Goal: Task Accomplishment & Management: Use online tool/utility

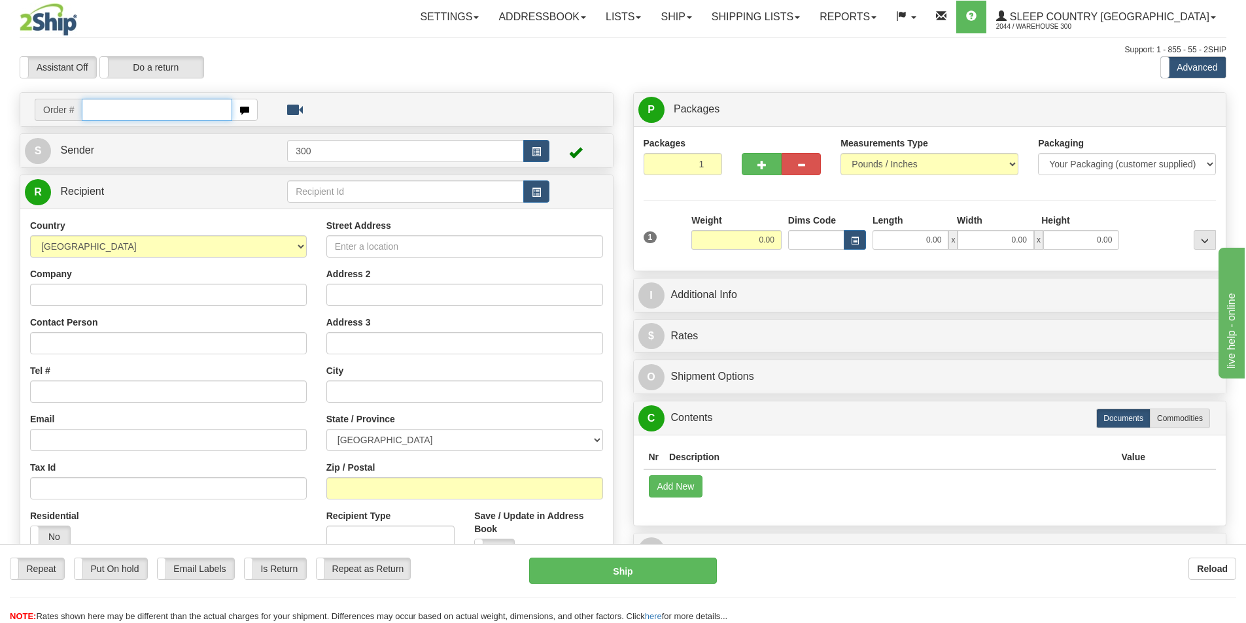
click at [128, 113] on input "text" at bounding box center [157, 110] width 150 height 22
type input "9002I078077"
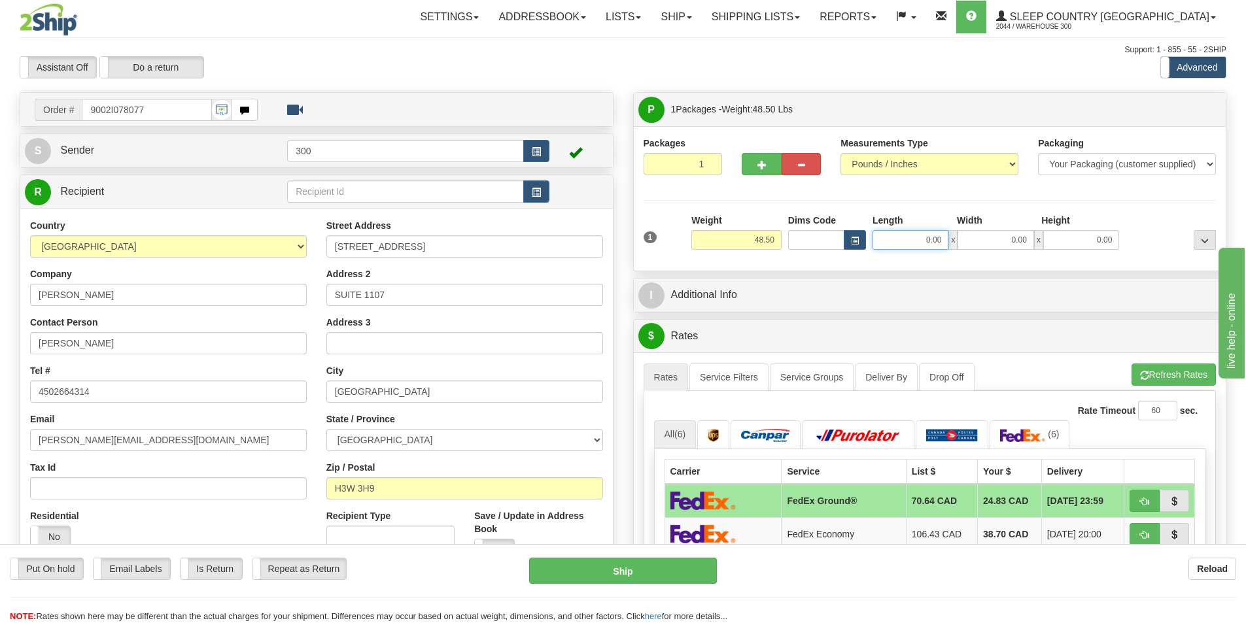
click at [900, 239] on input "0.00" at bounding box center [910, 240] width 76 height 20
type input "33.00"
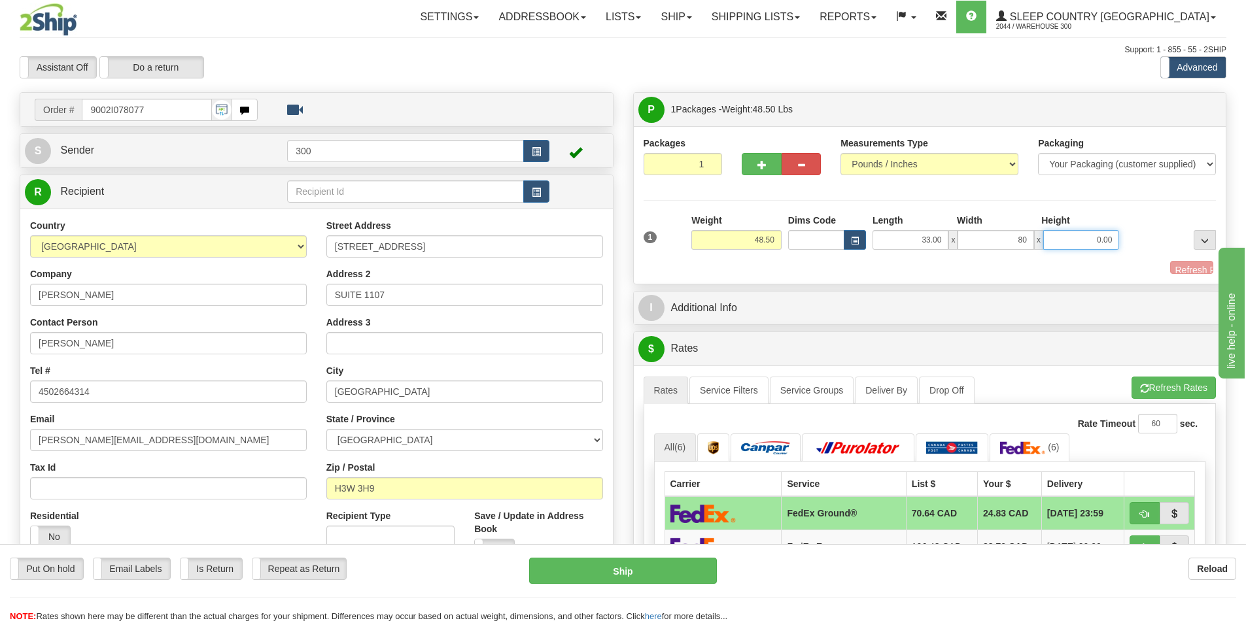
type input "80.00"
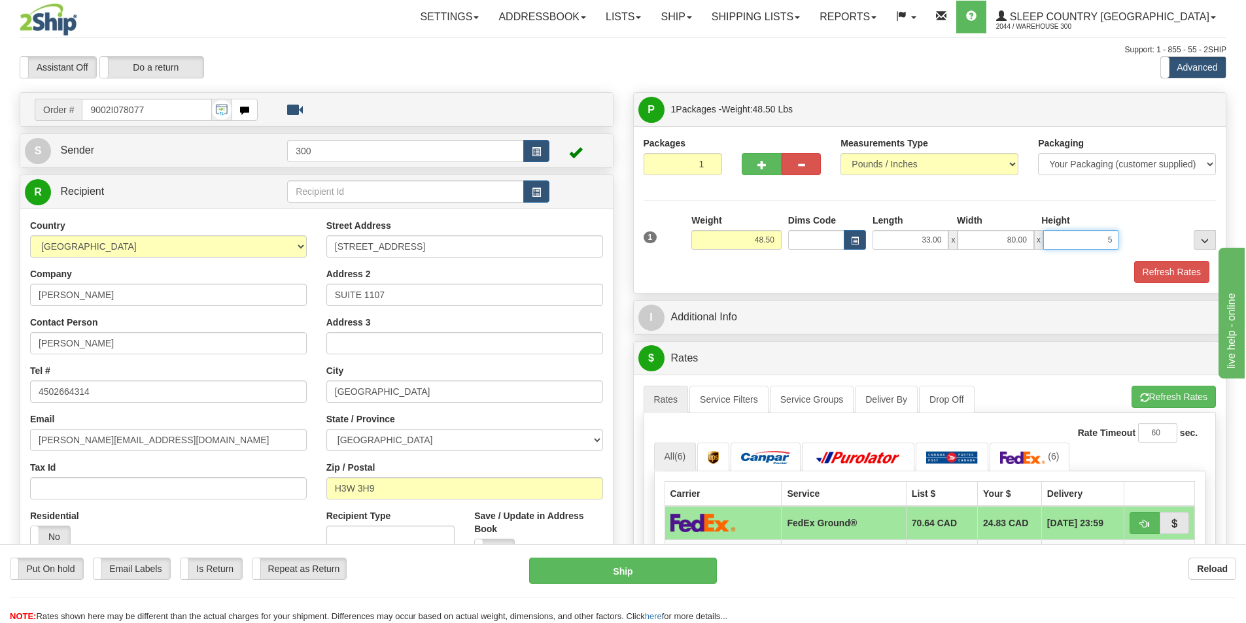
click at [1091, 242] on input "5" at bounding box center [1081, 240] width 76 height 20
type input "80.00"
click at [1021, 238] on input "80.00" at bounding box center [995, 240] width 76 height 20
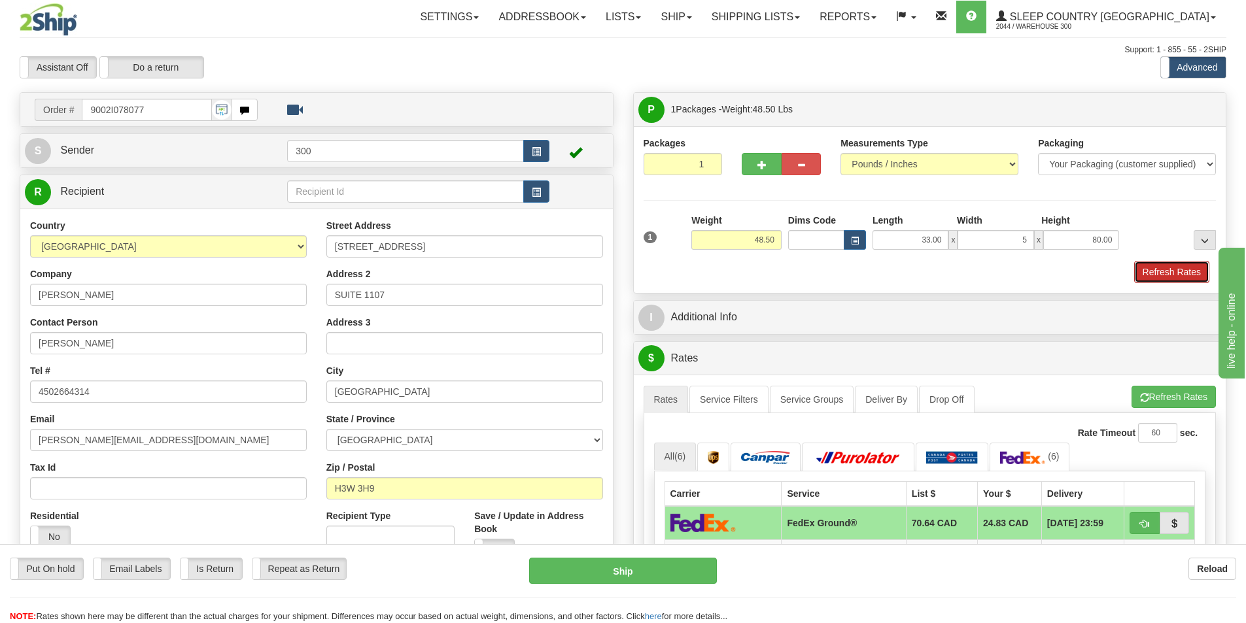
type input "5.00"
click at [1155, 269] on button "Refresh Rates" at bounding box center [1171, 272] width 75 height 22
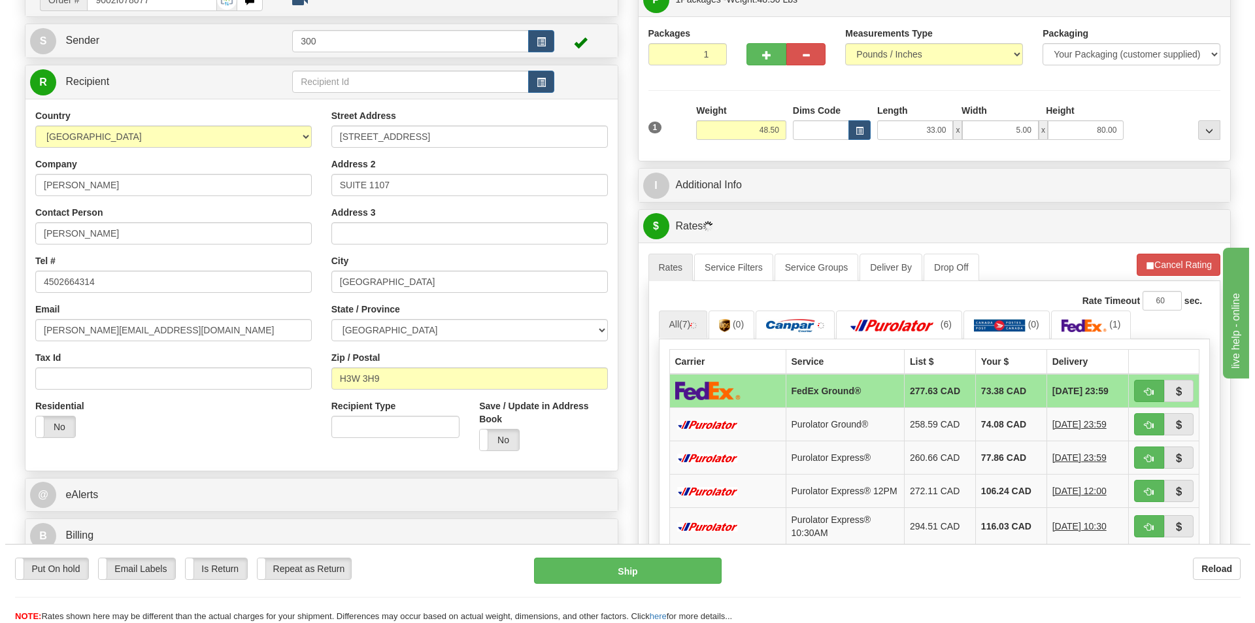
scroll to position [131, 0]
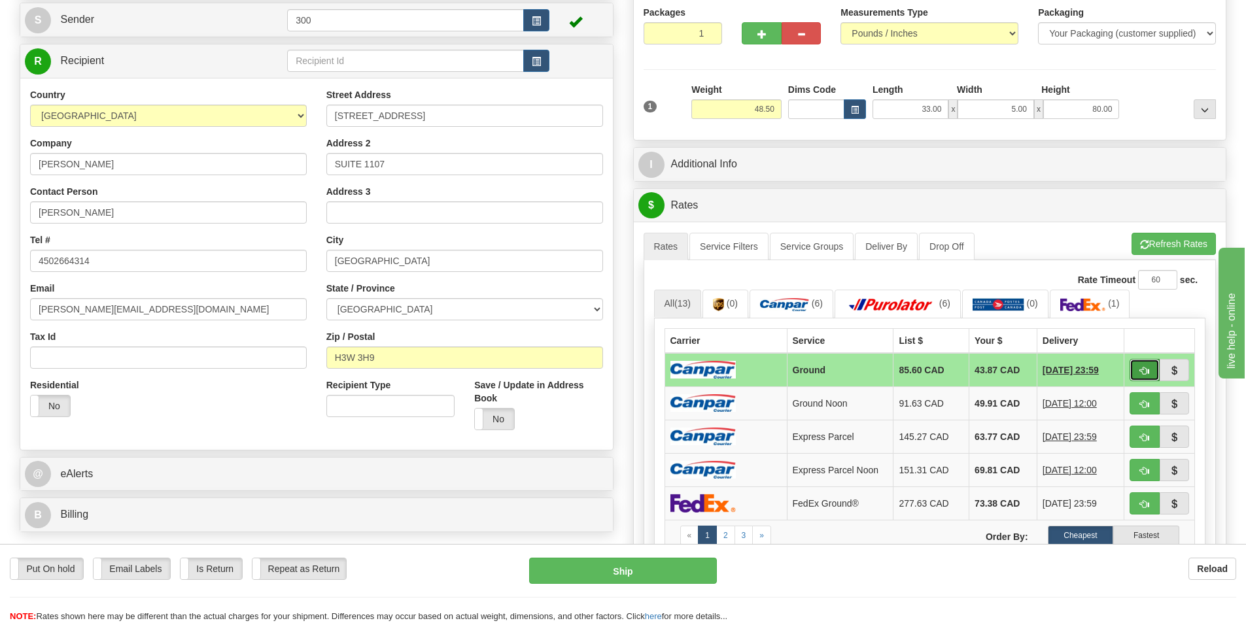
click at [1135, 373] on button "button" at bounding box center [1144, 370] width 30 height 22
type input "1"
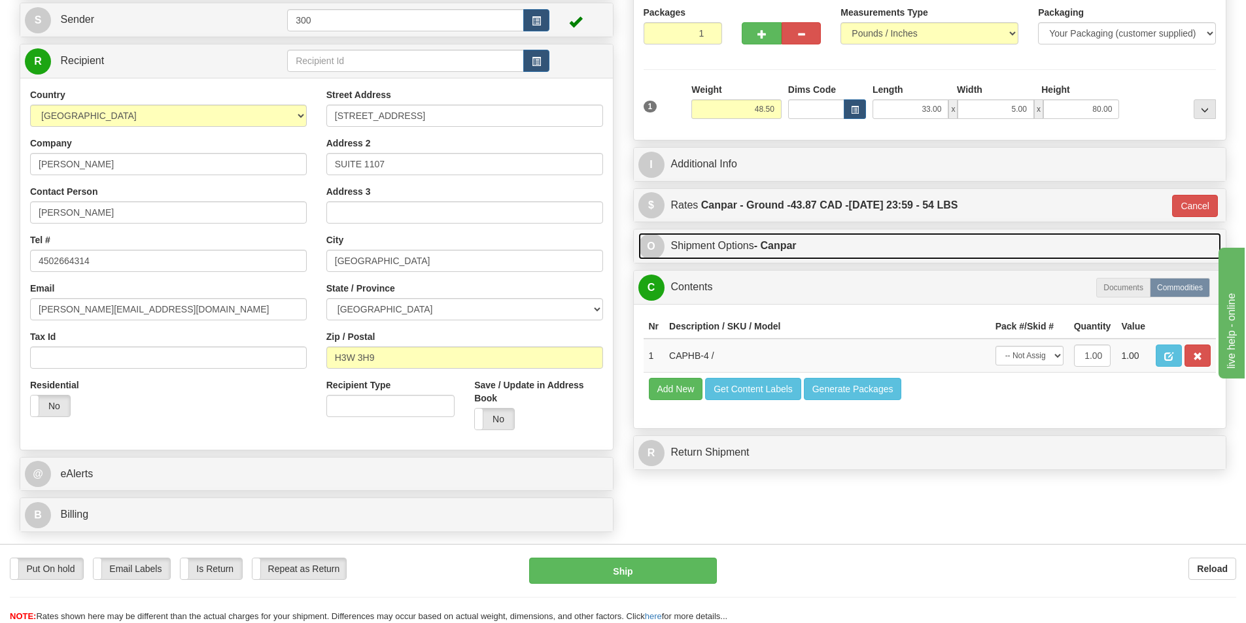
click at [757, 250] on strong "- Canpar" at bounding box center [775, 245] width 43 height 11
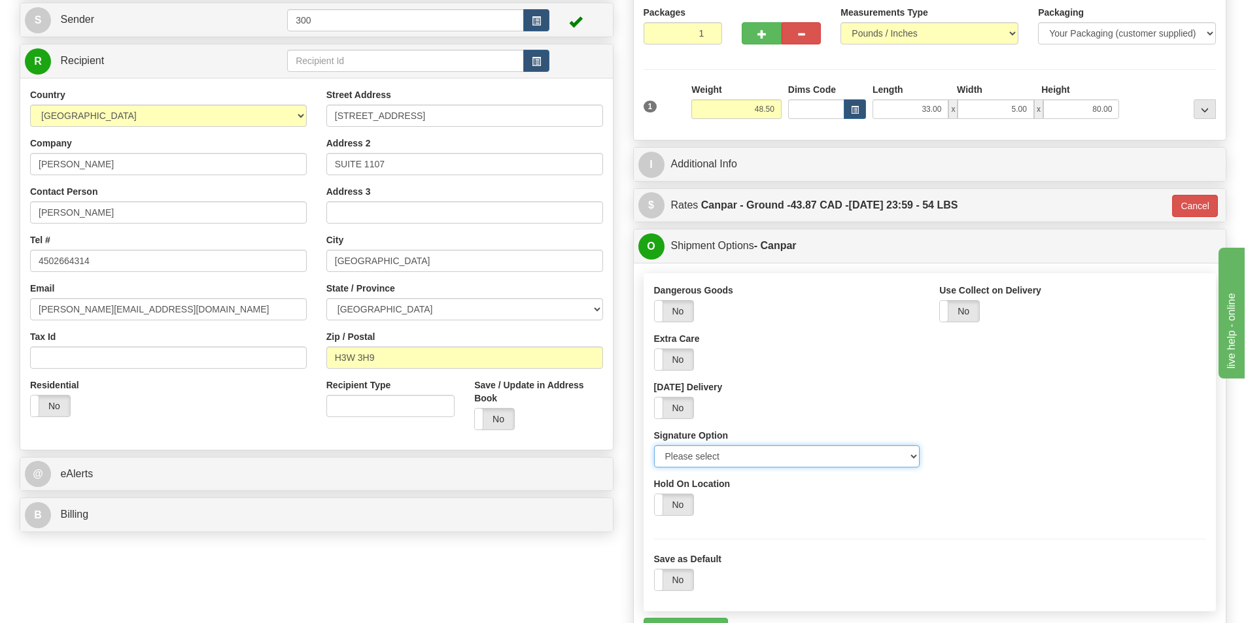
click at [793, 466] on select "Please select No Signature Required Signature Required Adult Signature" at bounding box center [787, 456] width 266 height 22
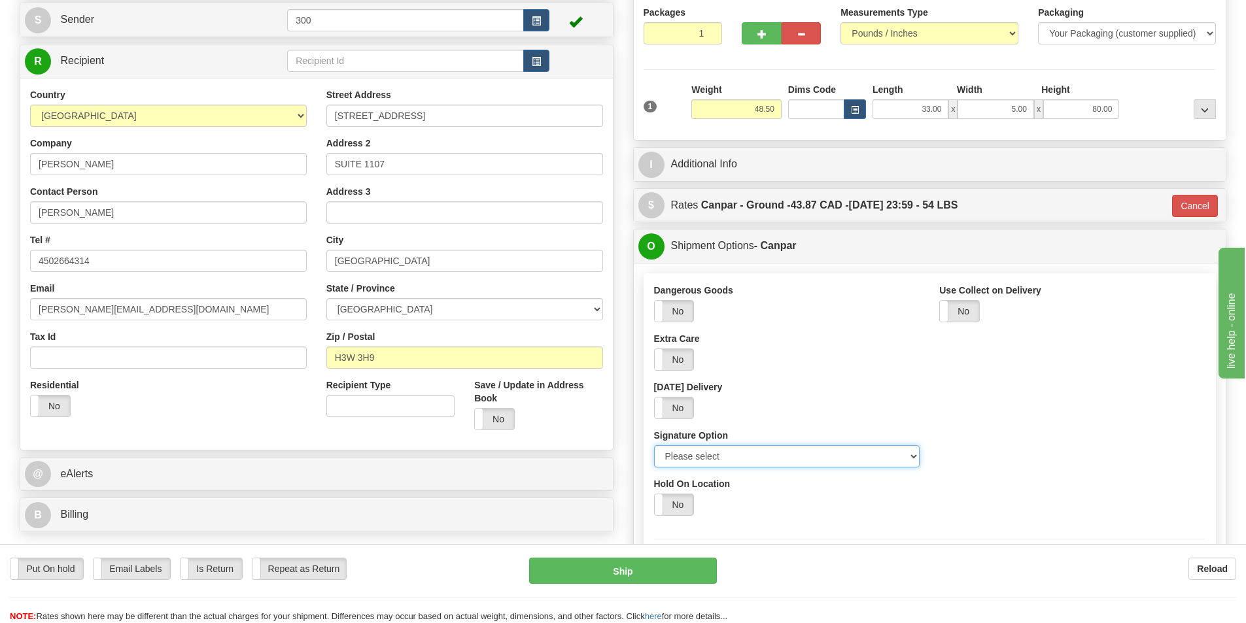
select select "2"
click at [654, 445] on select "Please select No Signature Required Signature Required Adult Signature" at bounding box center [787, 456] width 266 height 22
click at [703, 566] on button "Ship" at bounding box center [623, 571] width 188 height 26
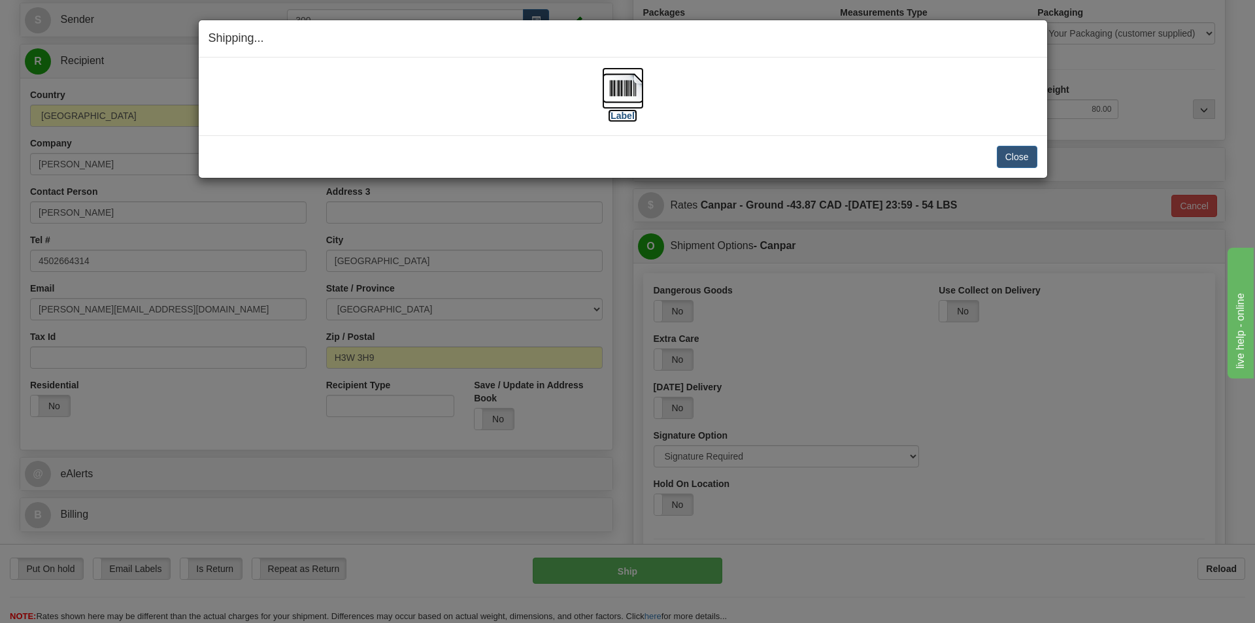
click at [622, 88] on img at bounding box center [623, 88] width 42 height 42
click at [1025, 158] on button "Close" at bounding box center [1017, 157] width 41 height 22
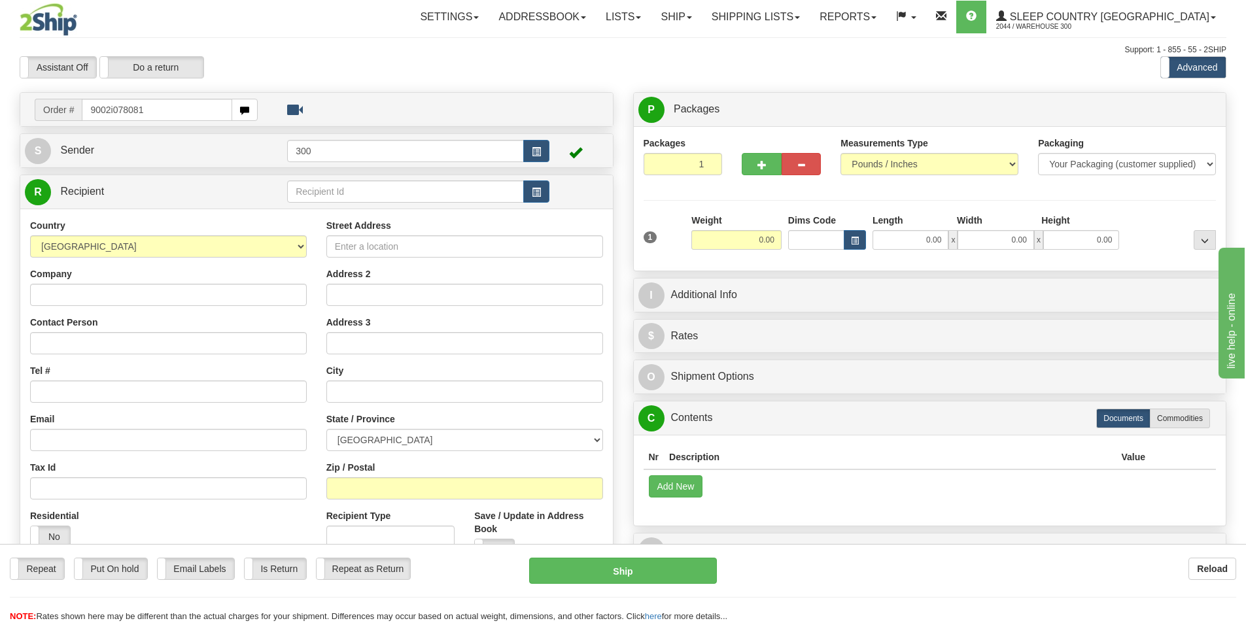
type input "9002i078081"
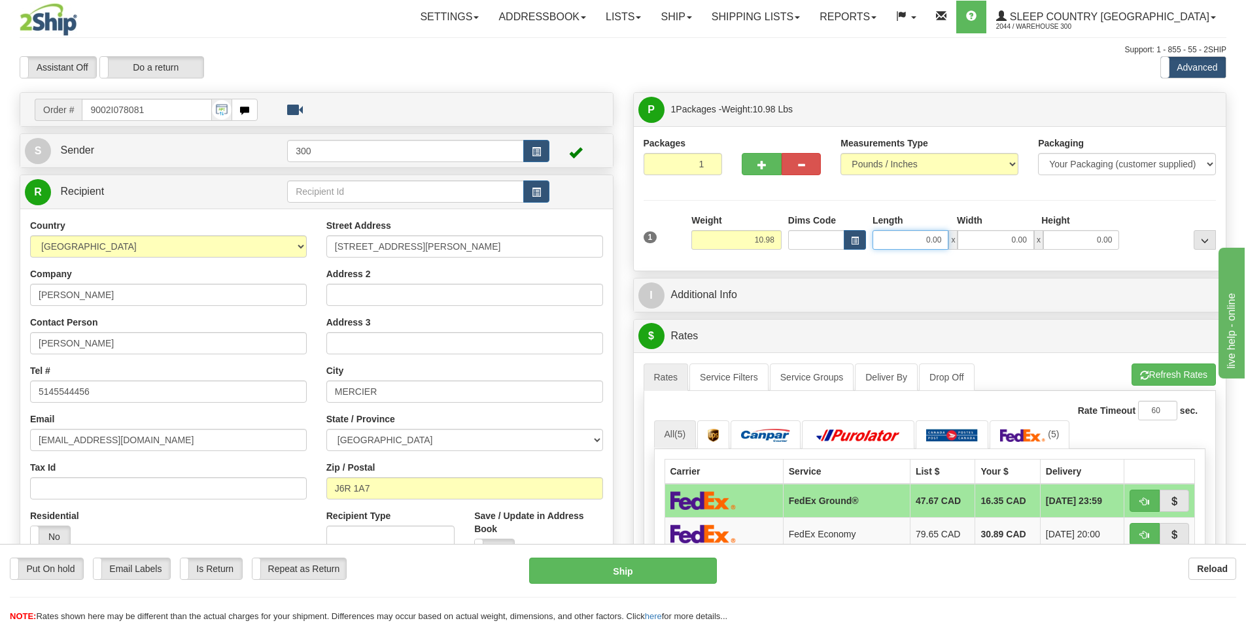
click at [912, 239] on input "0.00" at bounding box center [910, 240] width 76 height 20
type input "8.00"
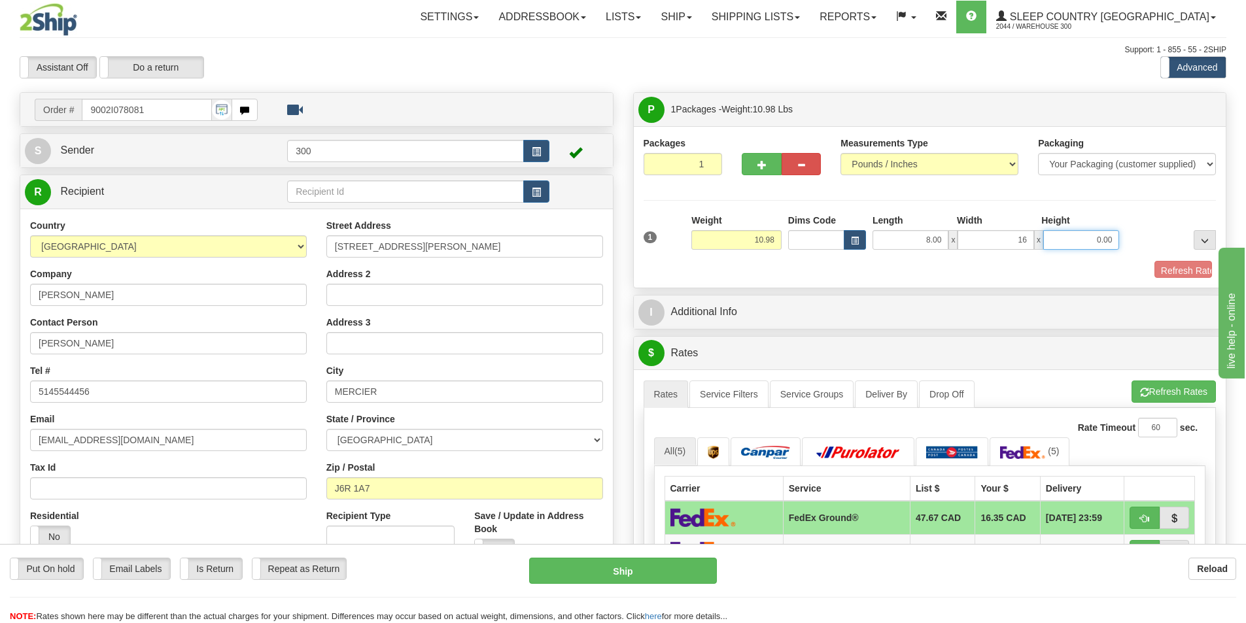
type input "16.00"
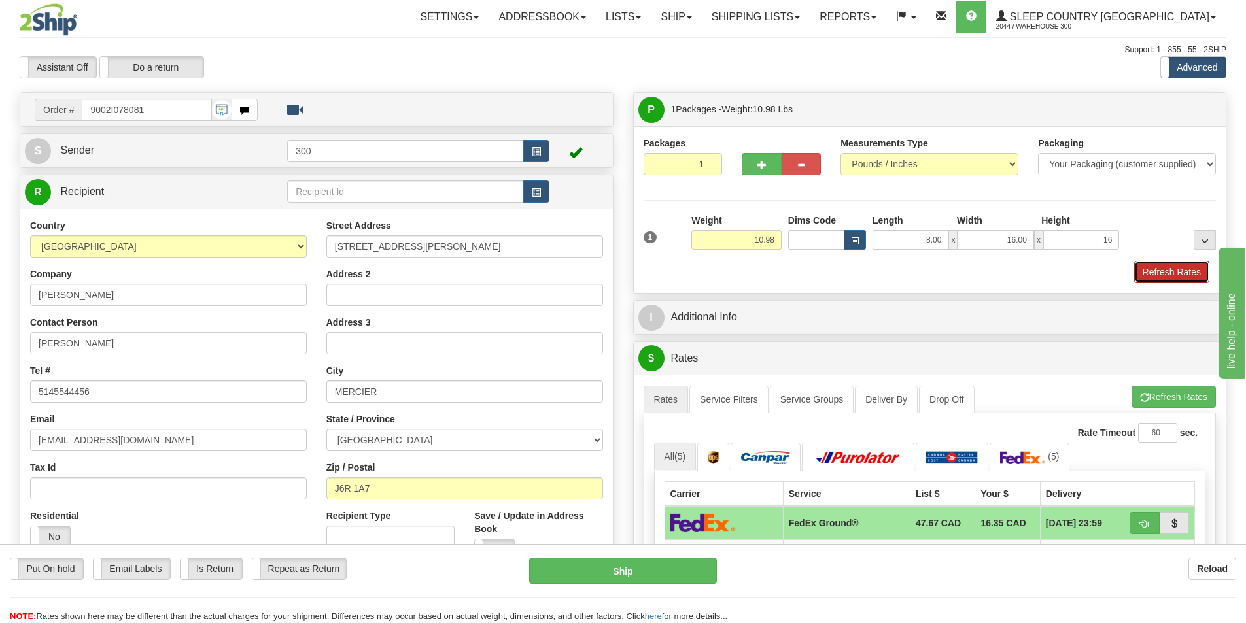
type input "16.00"
click at [1186, 269] on button "Refresh Rates" at bounding box center [1171, 272] width 75 height 22
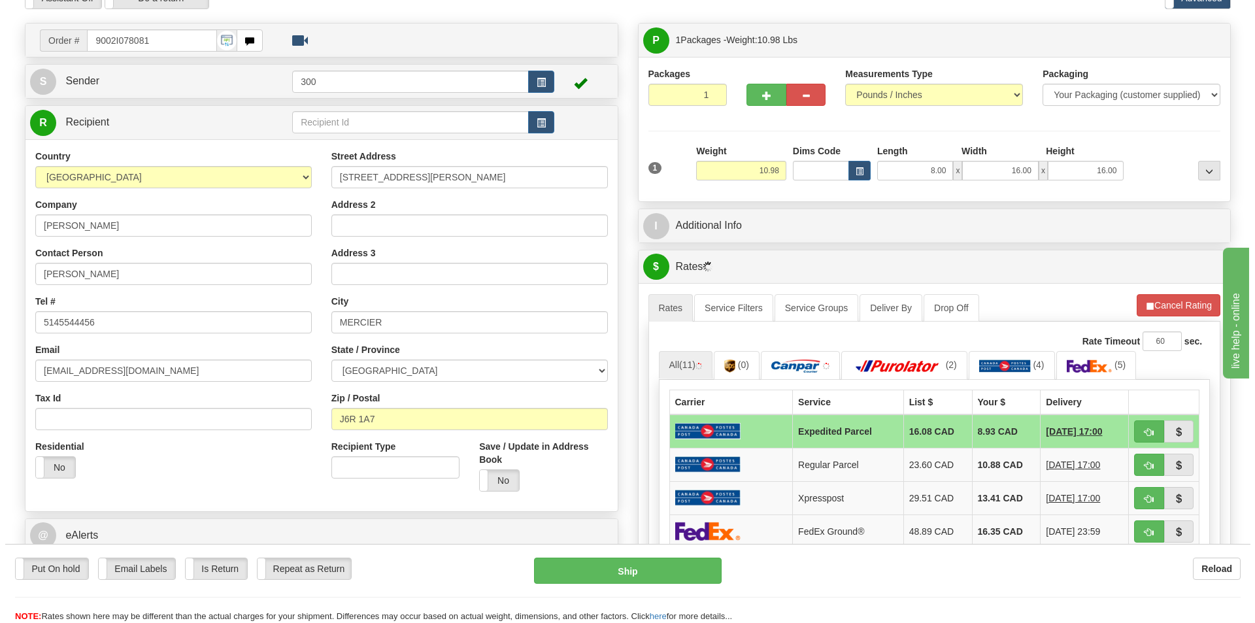
scroll to position [131, 0]
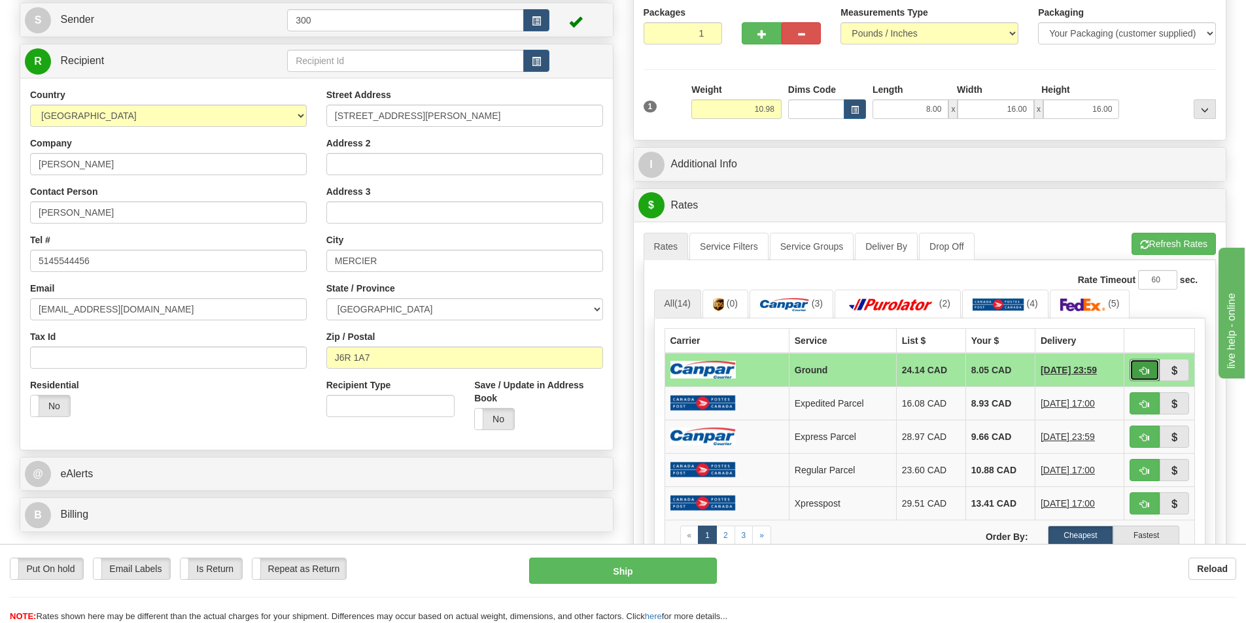
click at [1152, 370] on button "button" at bounding box center [1144, 370] width 30 height 22
type input "1"
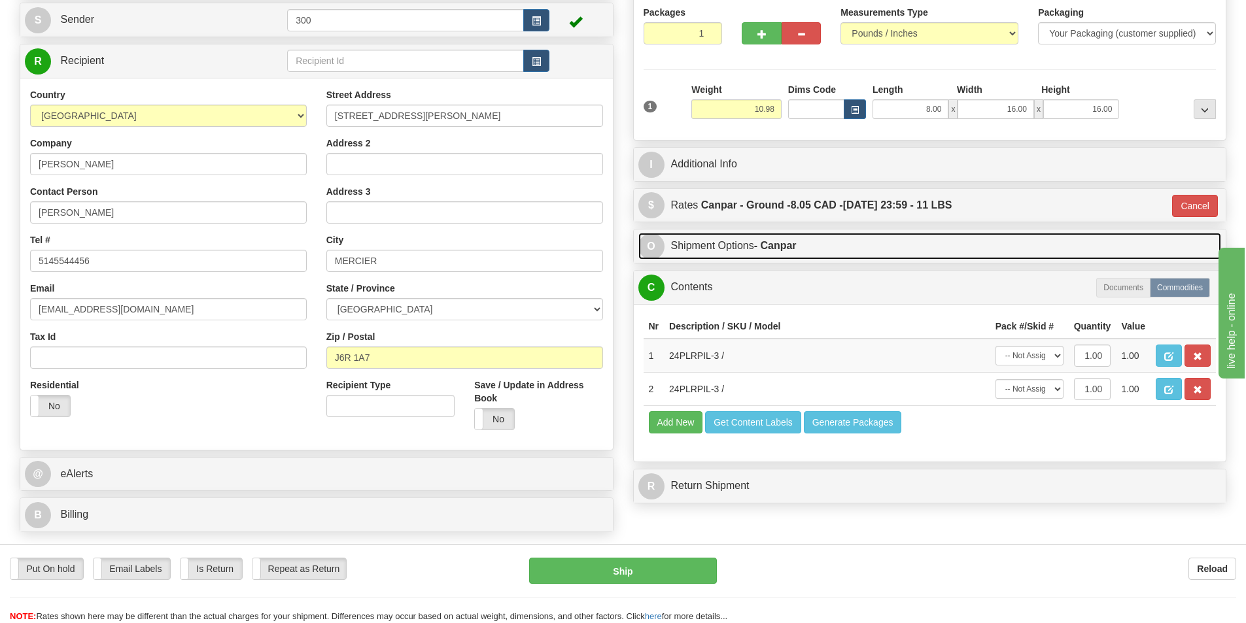
click at [789, 249] on strong "- Canpar" at bounding box center [775, 245] width 43 height 11
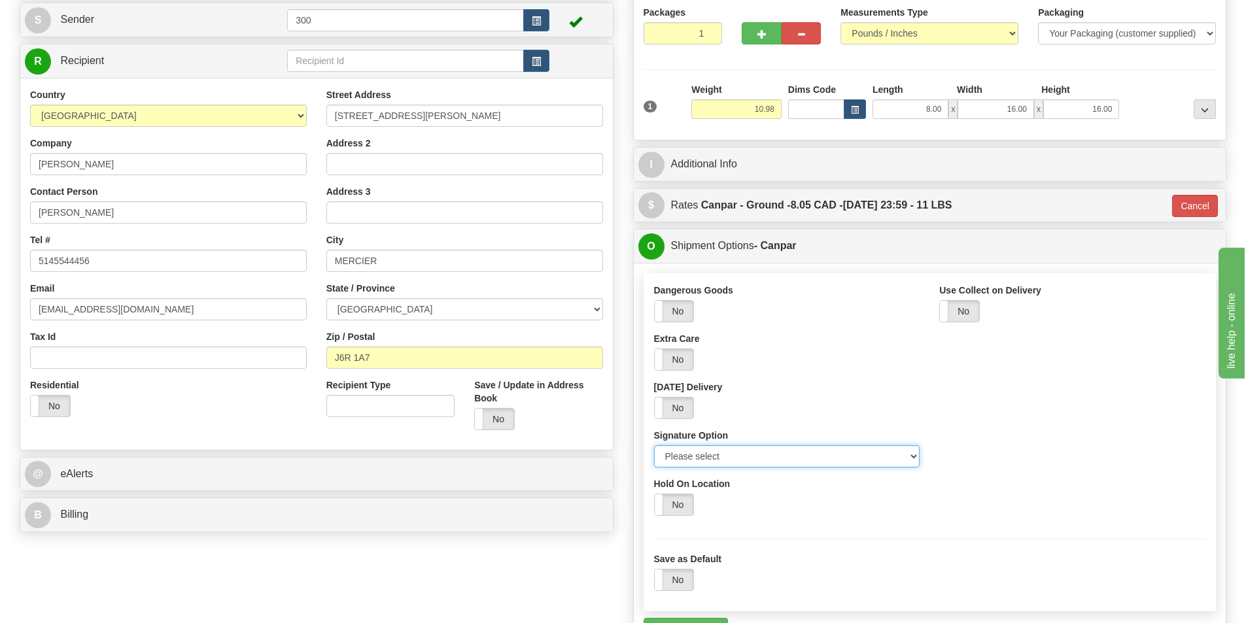
click at [770, 465] on select "Please select No Signature Required Signature Required Adult Signature" at bounding box center [787, 456] width 266 height 22
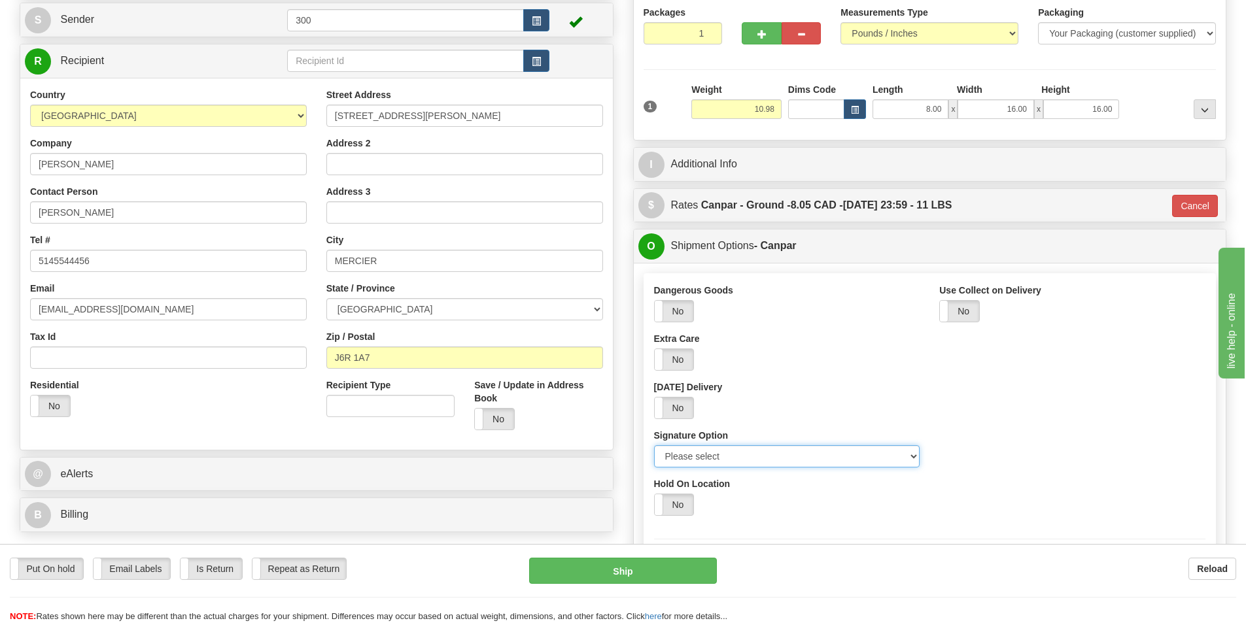
select select "2"
click at [654, 445] on select "Please select No Signature Required Signature Required Adult Signature" at bounding box center [787, 456] width 266 height 22
click at [685, 577] on button "Ship" at bounding box center [623, 571] width 188 height 26
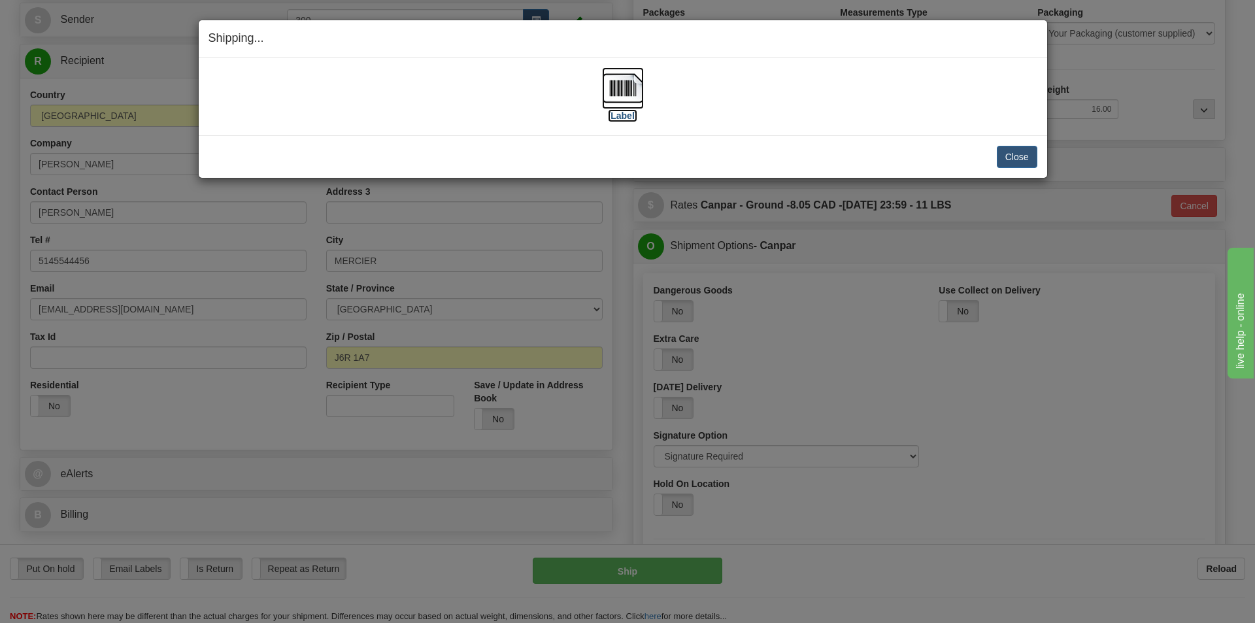
click at [620, 87] on img at bounding box center [623, 88] width 42 height 42
click at [1023, 158] on button "Close" at bounding box center [1017, 157] width 41 height 22
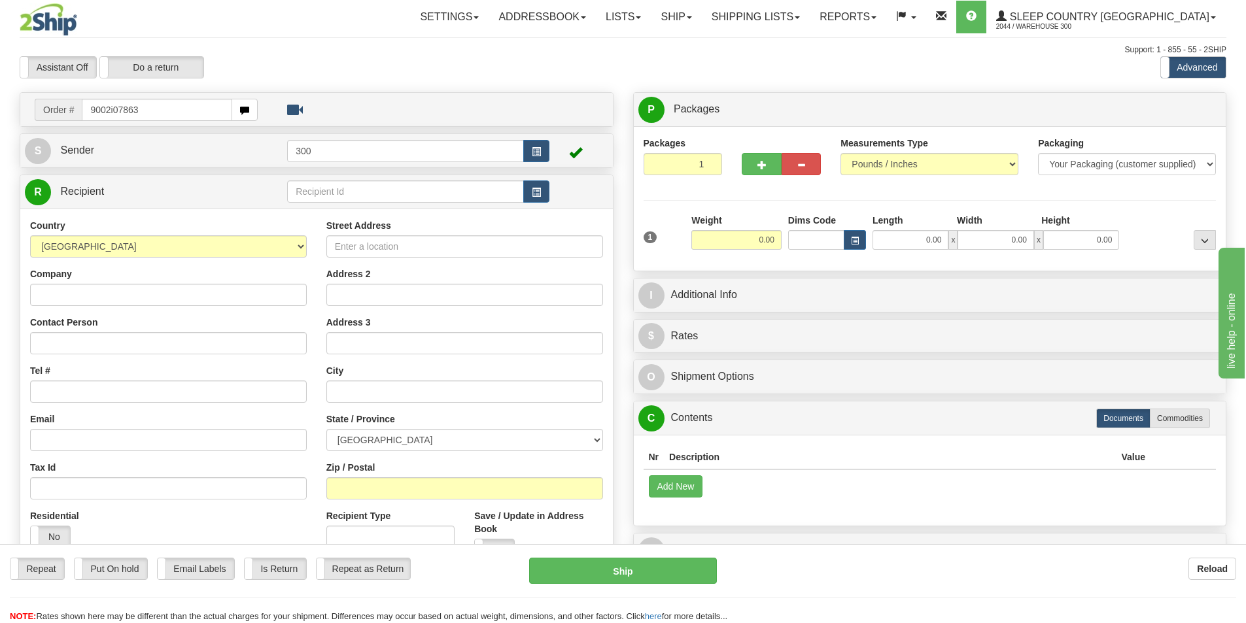
type input "9002i078635"
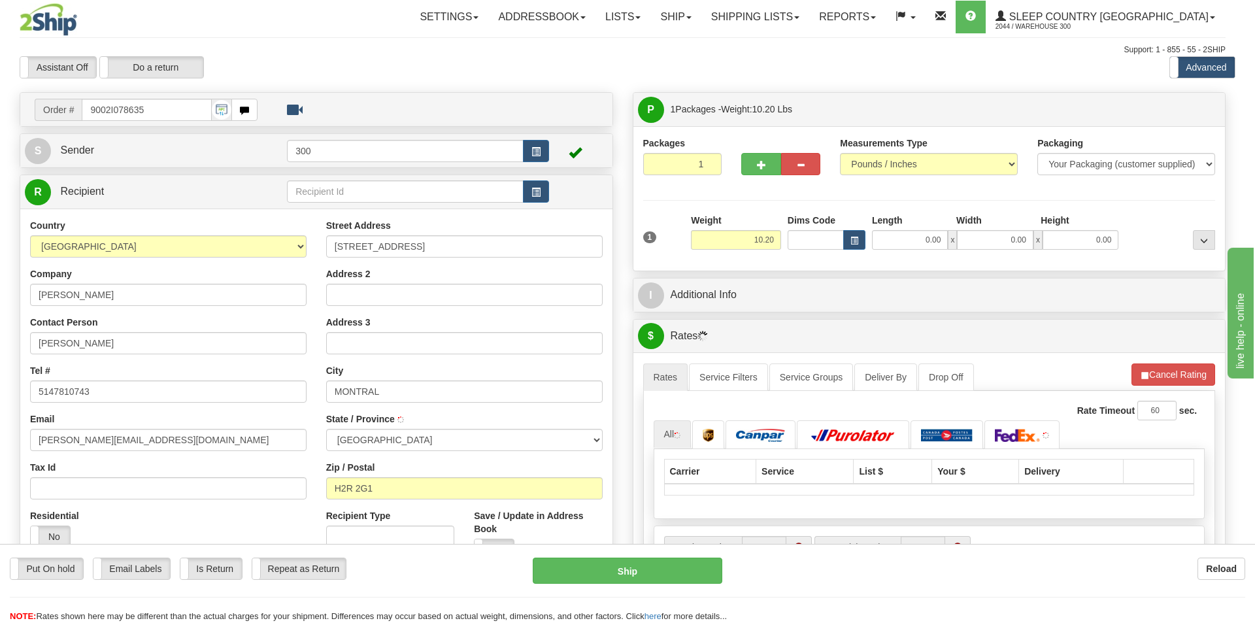
type input "MONTREAL"
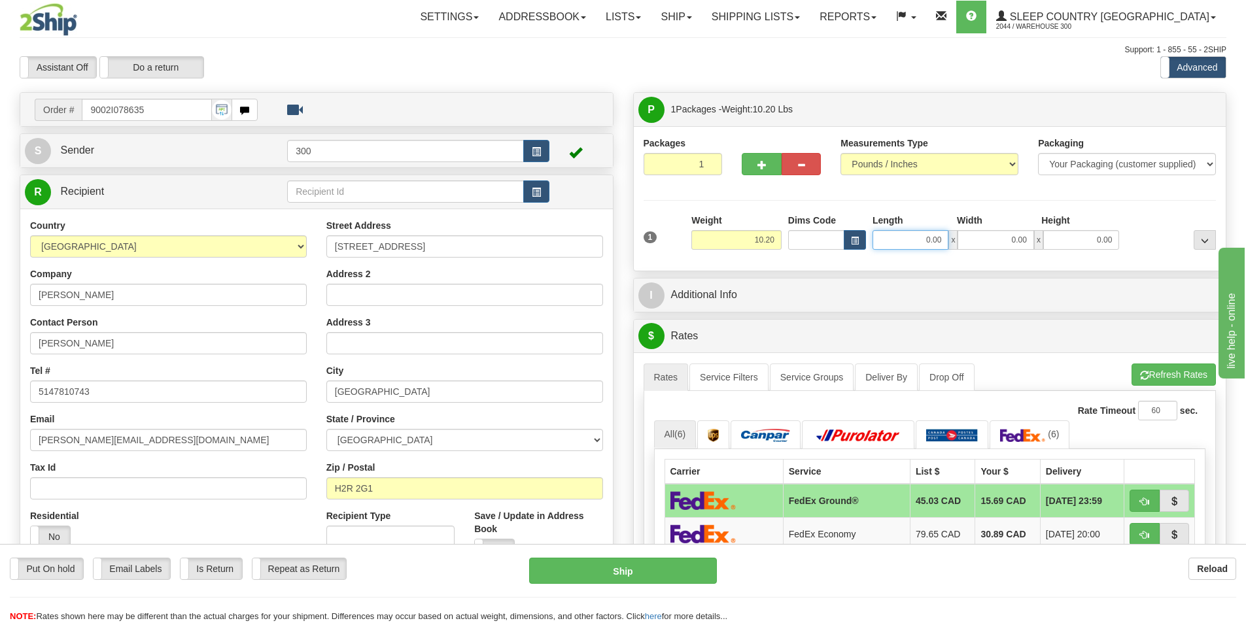
click at [894, 240] on input "0.00" at bounding box center [910, 240] width 76 height 20
type input "32.00"
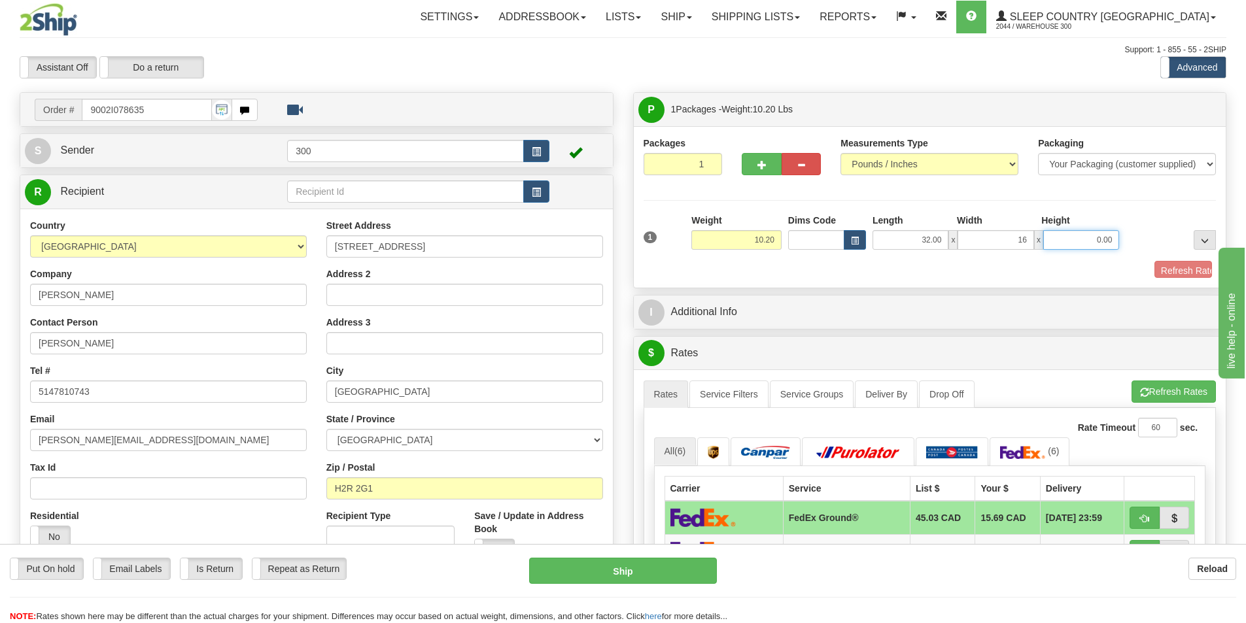
type input "16.00"
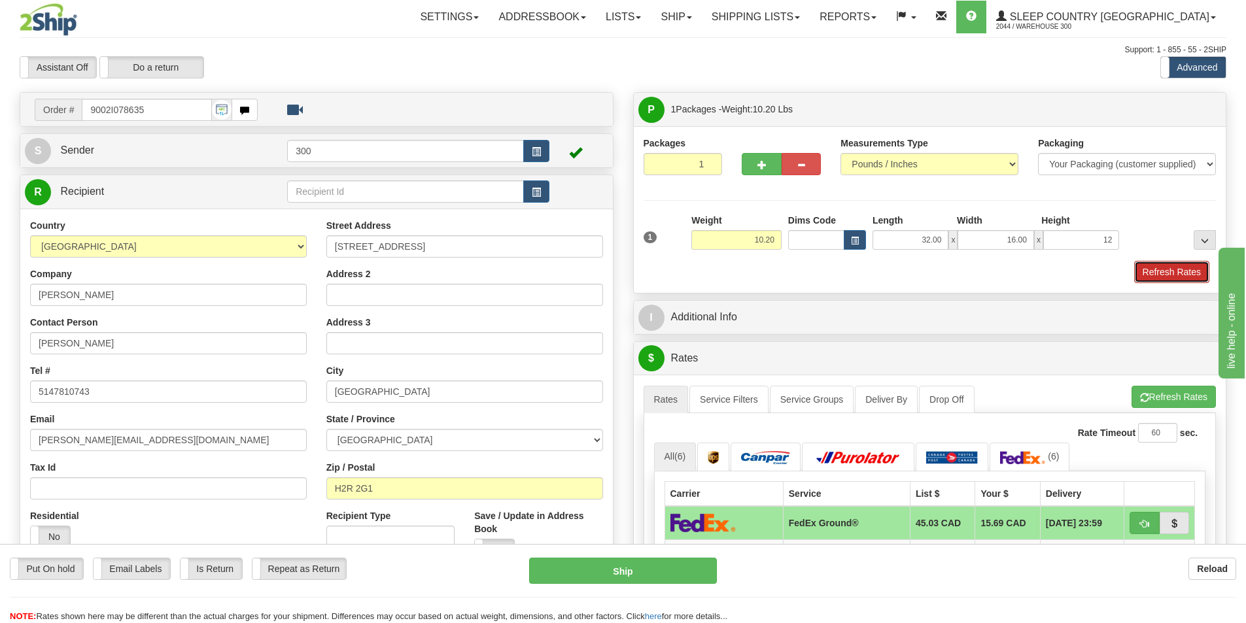
type input "12.00"
click at [1159, 270] on button "Refresh Rates" at bounding box center [1171, 272] width 75 height 22
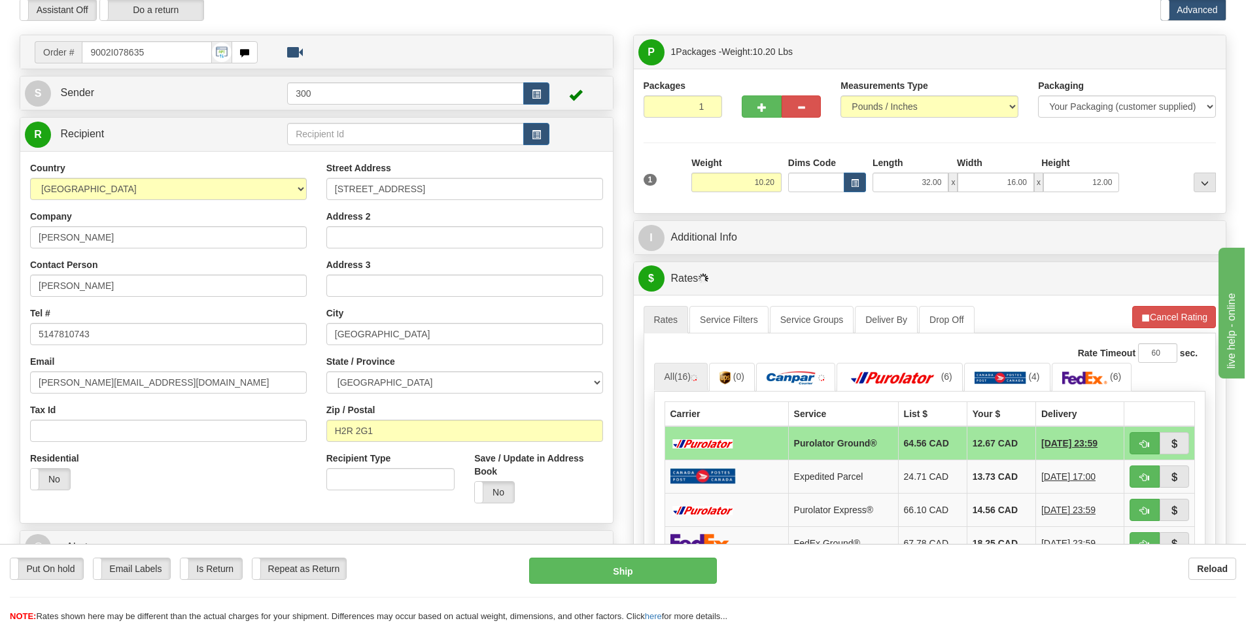
scroll to position [131, 0]
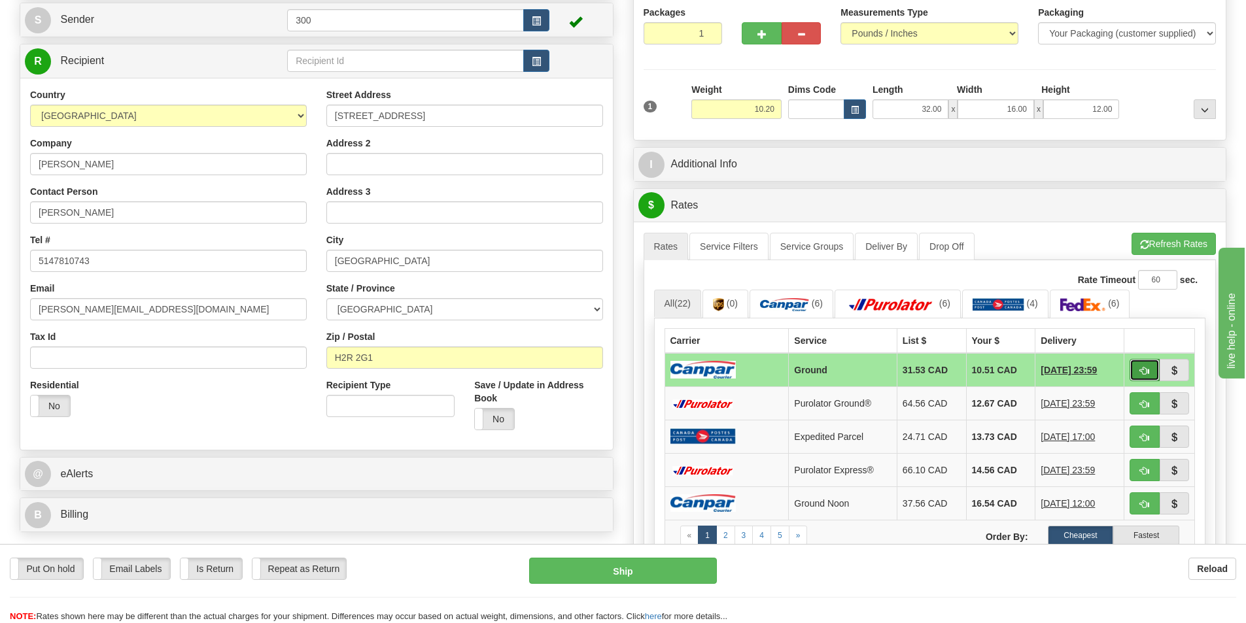
click at [1140, 369] on span "button" at bounding box center [1144, 371] width 9 height 9
type input "1"
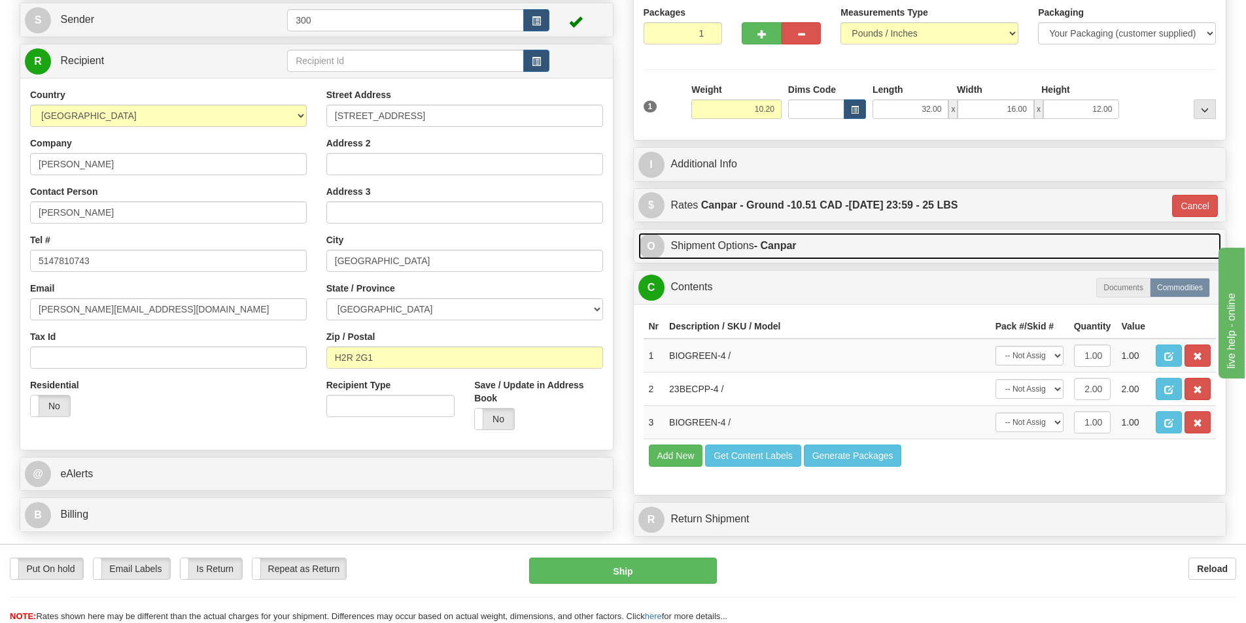
click at [777, 241] on strong "- Canpar" at bounding box center [775, 245] width 43 height 11
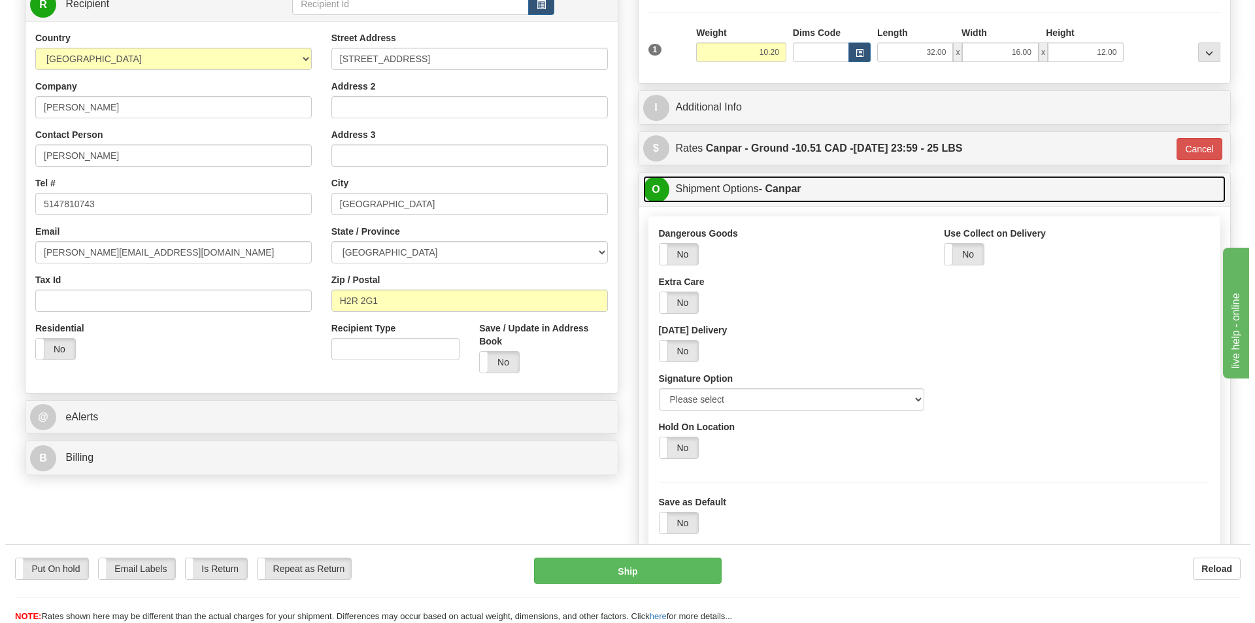
scroll to position [262, 0]
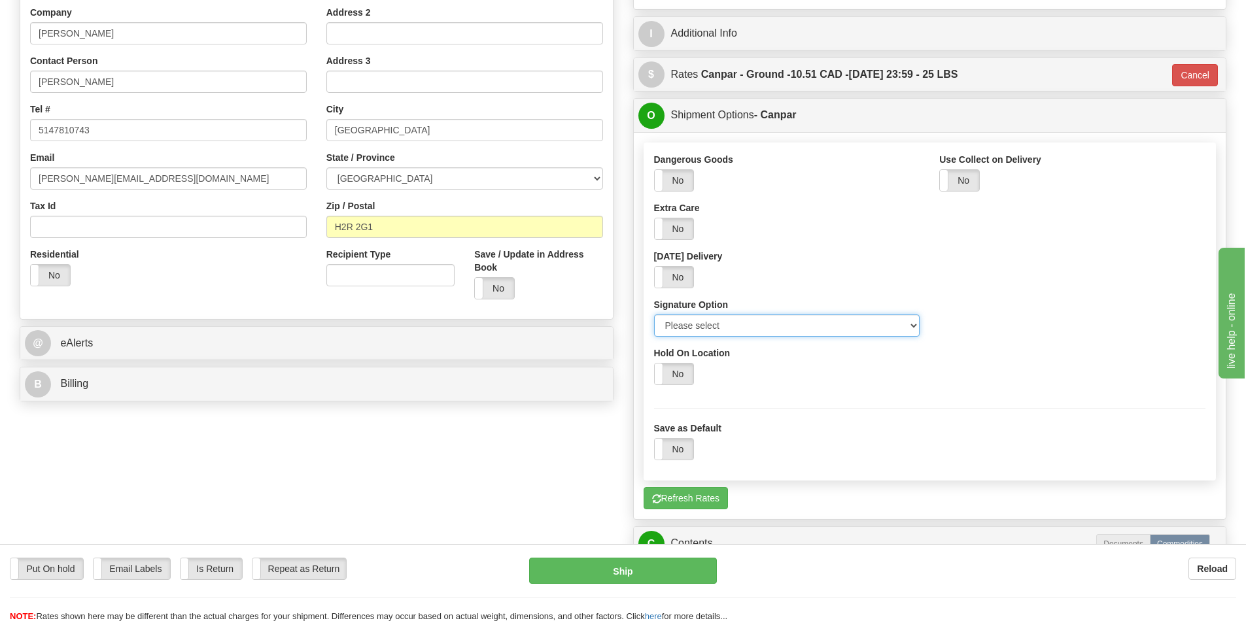
click at [773, 333] on select "Please select No Signature Required Signature Required Adult Signature" at bounding box center [787, 326] width 266 height 22
select select "2"
click at [654, 315] on select "Please select No Signature Required Signature Required Adult Signature" at bounding box center [787, 326] width 266 height 22
click at [696, 573] on button "Ship" at bounding box center [623, 571] width 188 height 26
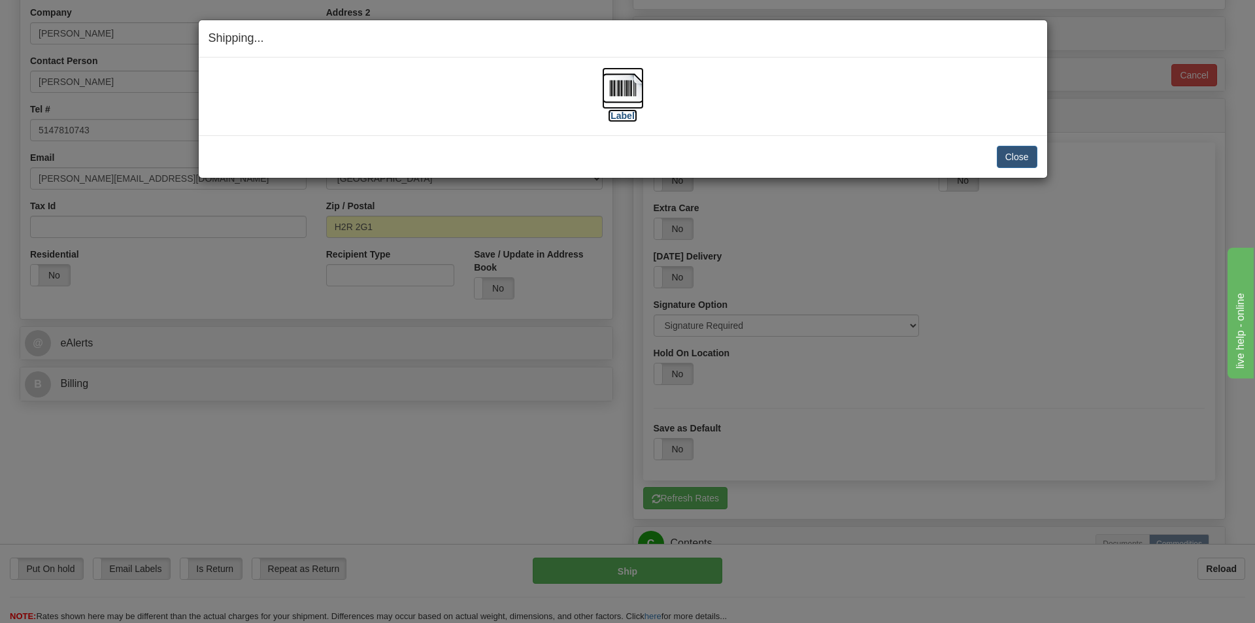
click at [632, 93] on img at bounding box center [623, 88] width 42 height 42
click at [607, 80] on img at bounding box center [623, 88] width 42 height 42
click at [1017, 147] on button "Close" at bounding box center [1017, 157] width 41 height 22
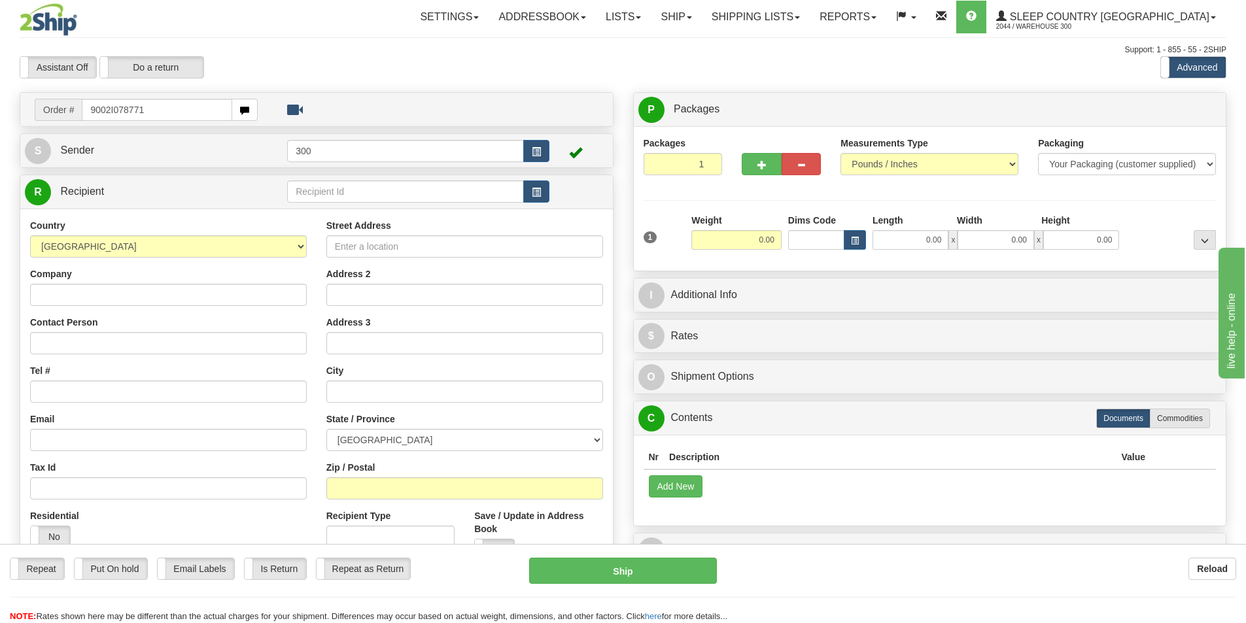
type input "9002I078771"
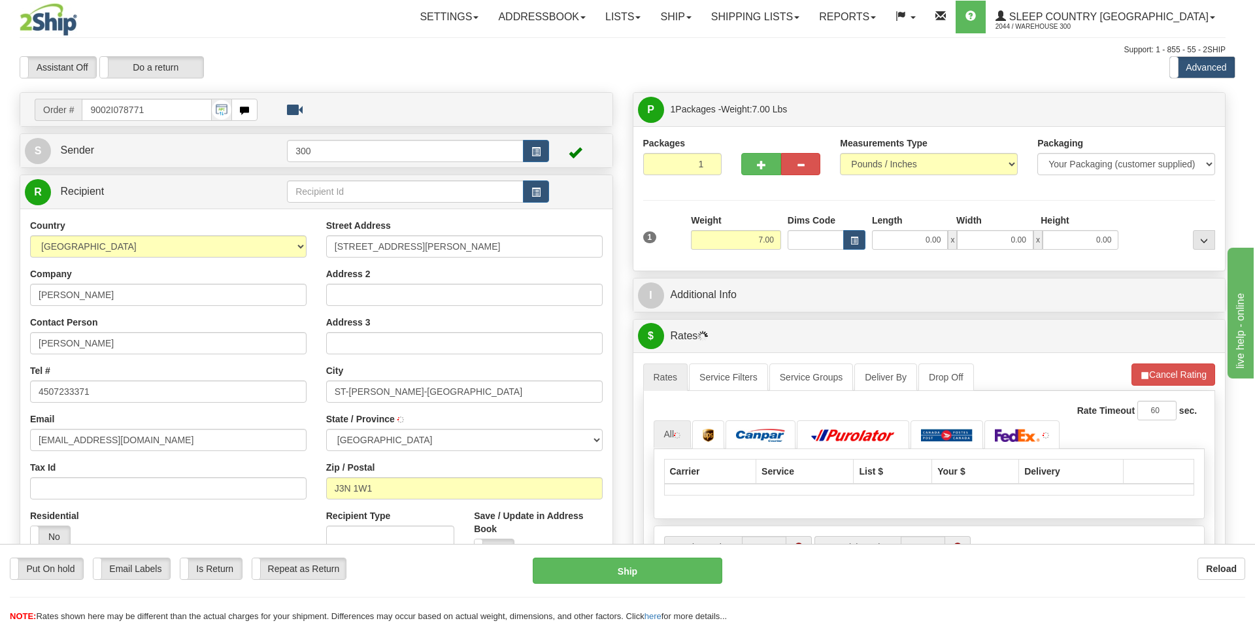
type input "SAINT-BASILE-LE-GRAND"
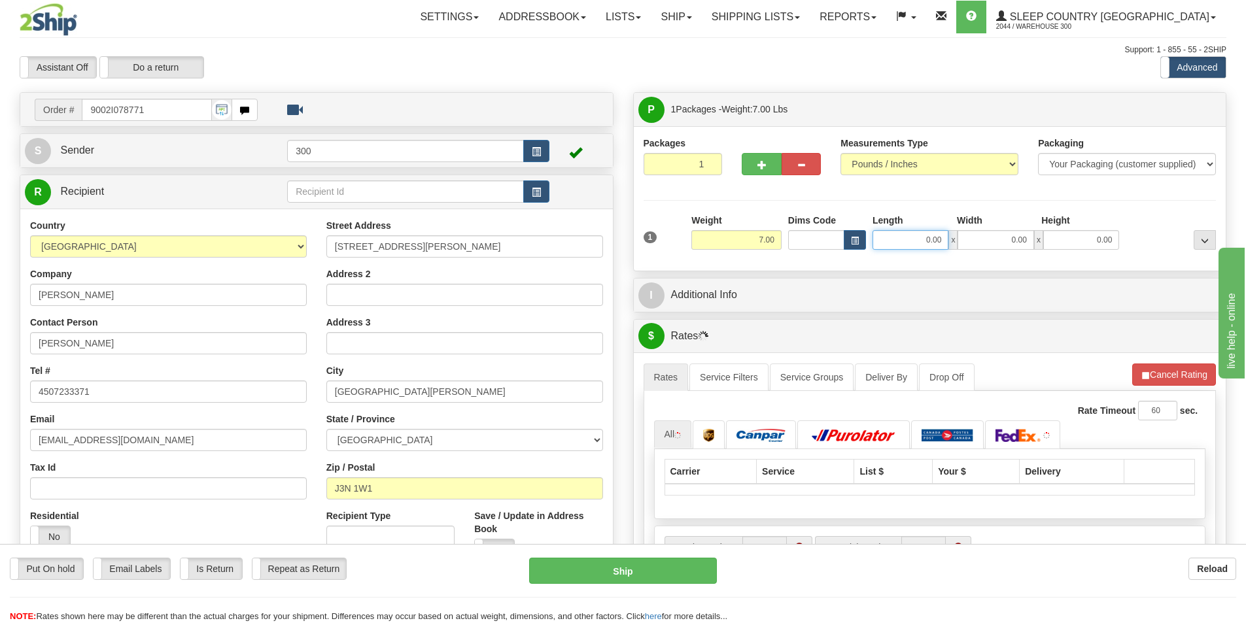
click at [930, 236] on input "0.00" at bounding box center [910, 240] width 76 height 20
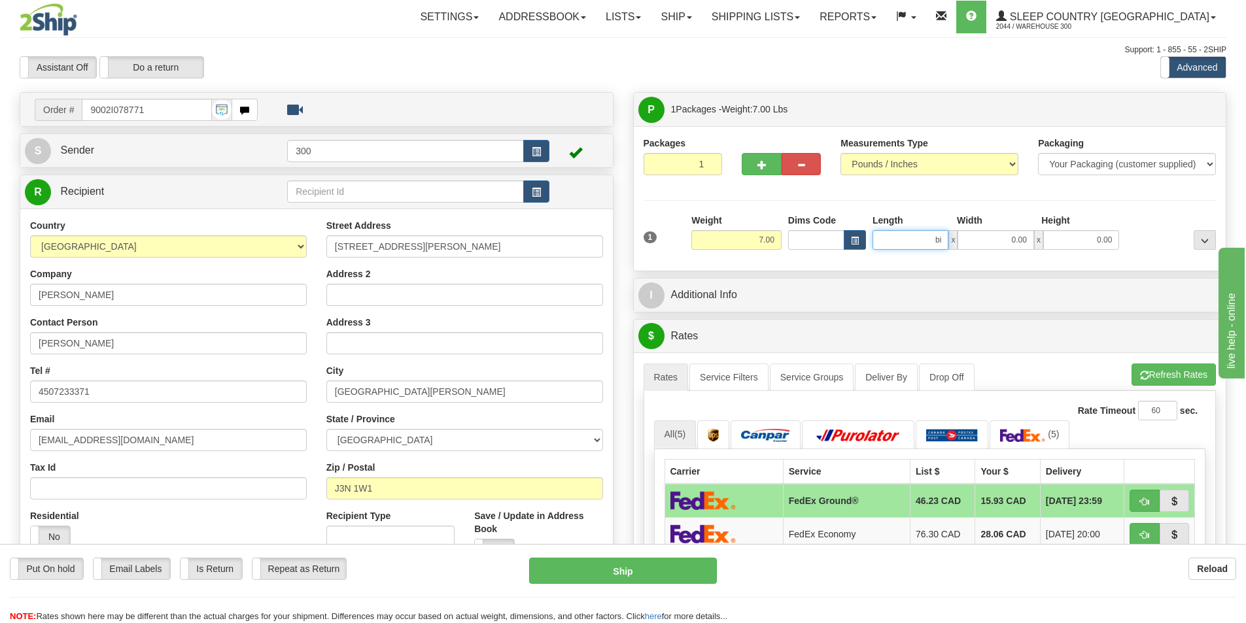
type input "b"
type input "0.00"
click at [914, 233] on input "0.00" at bounding box center [910, 240] width 76 height 20
type input "25.00"
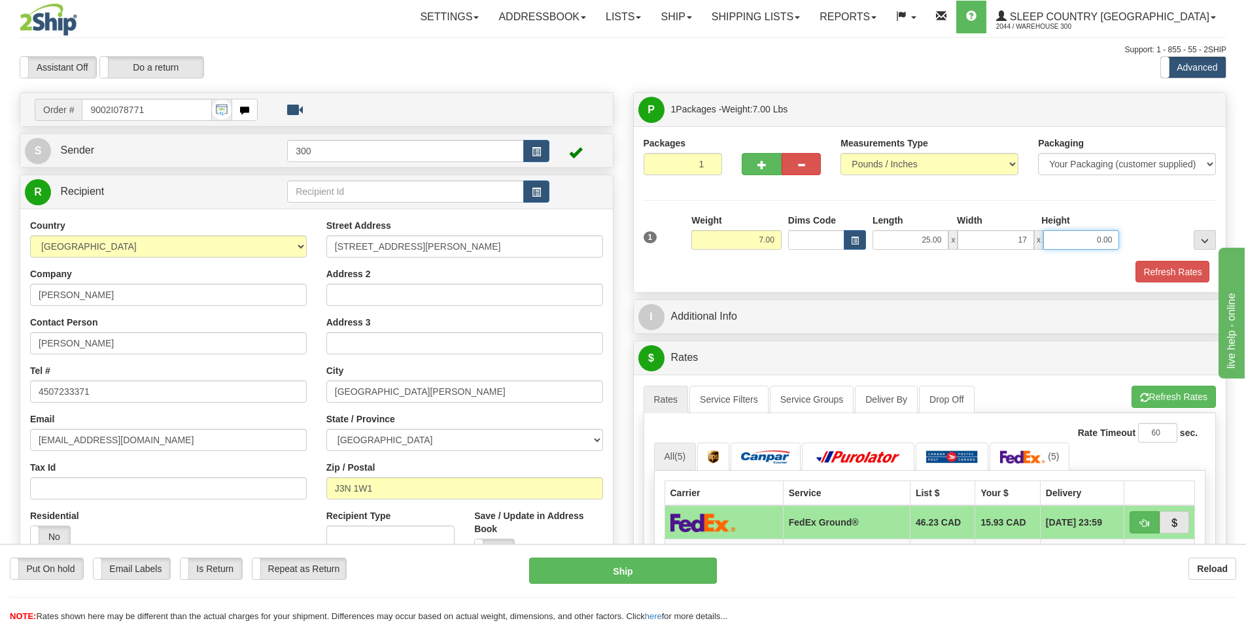
type input "17.00"
type input "4.00"
click at [1161, 264] on button "Refresh Rates" at bounding box center [1171, 272] width 75 height 22
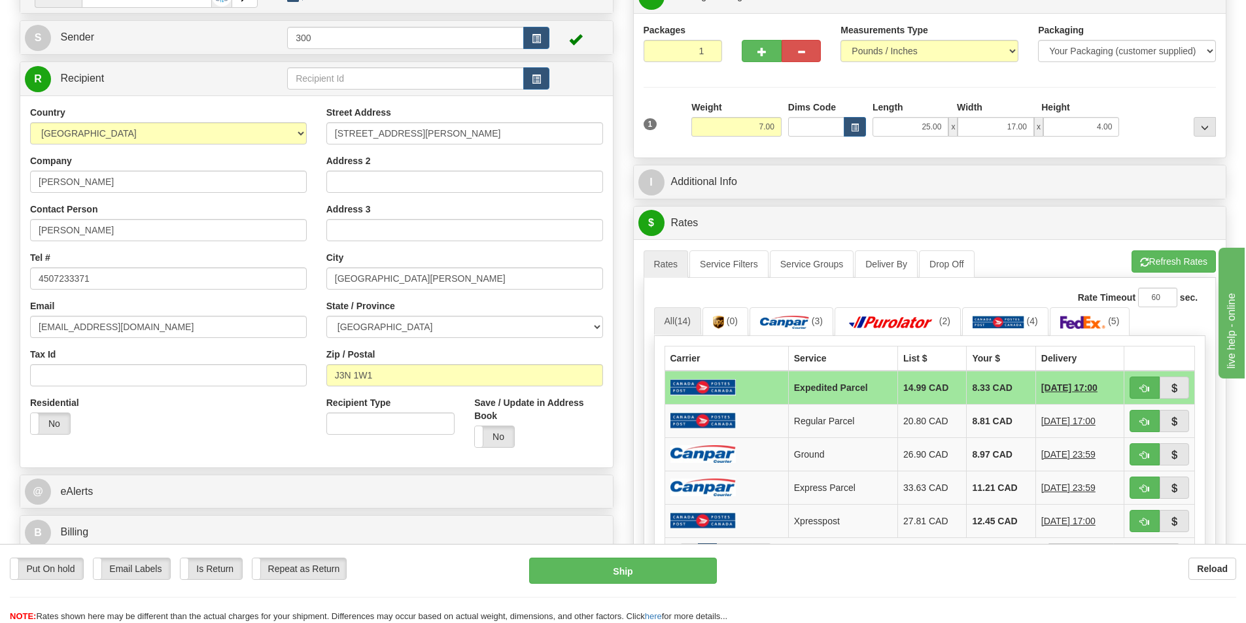
scroll to position [131, 0]
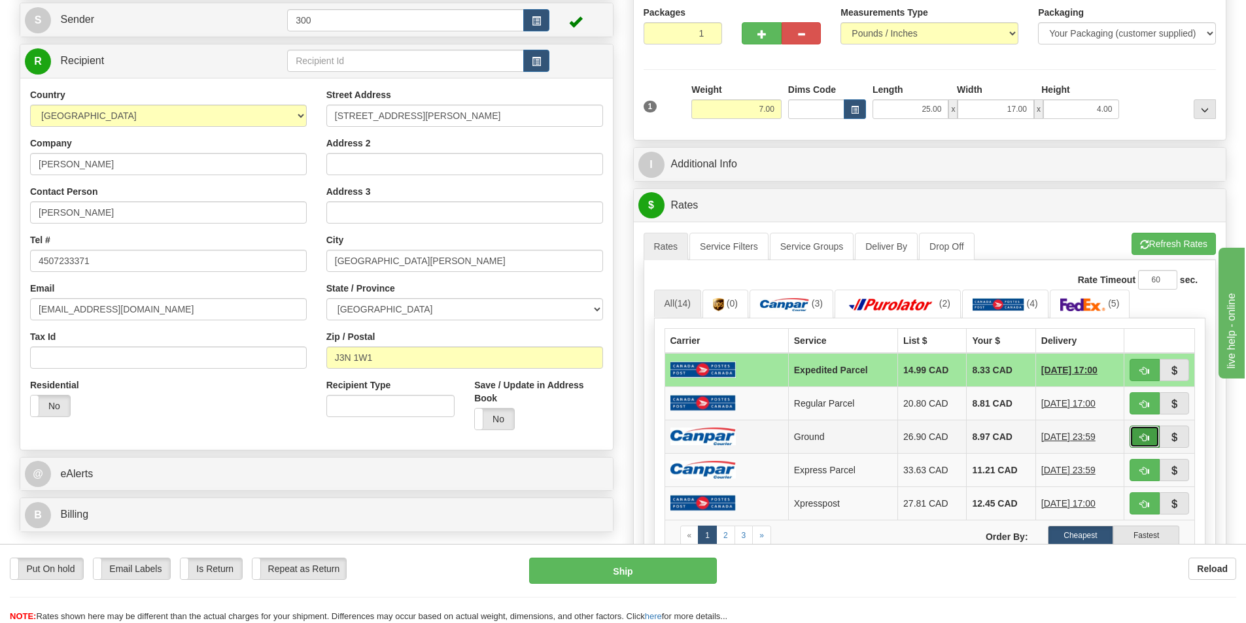
click at [1150, 438] on button "button" at bounding box center [1144, 437] width 30 height 22
type input "1"
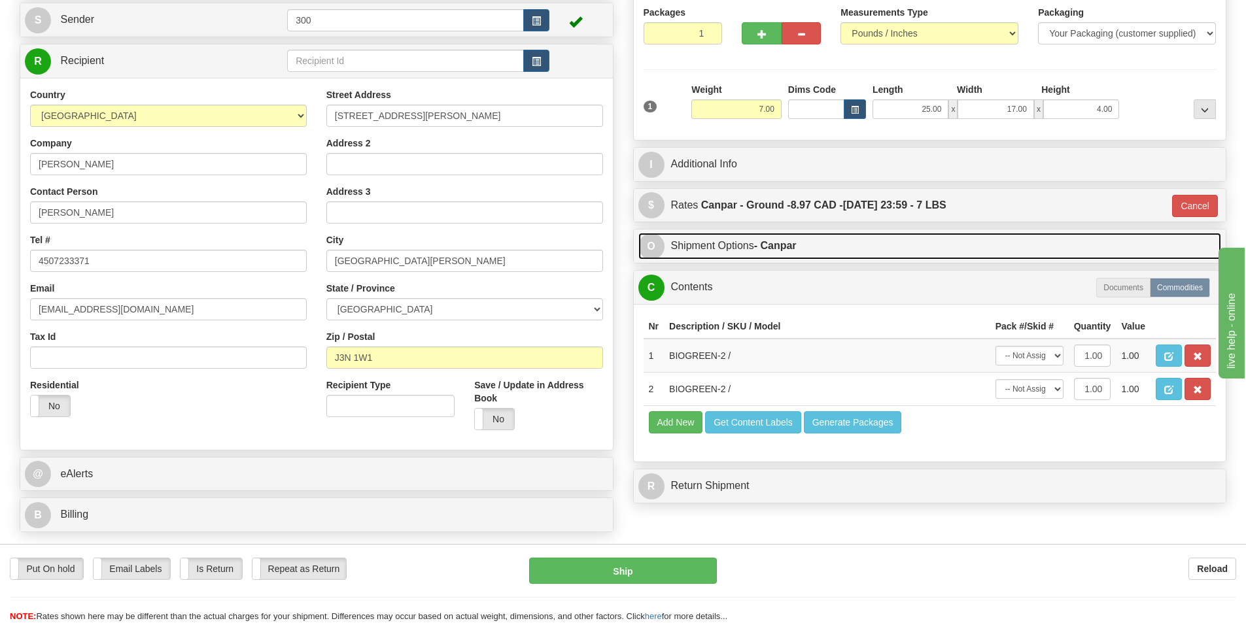
click at [745, 244] on link "O Shipment Options - Canpar" at bounding box center [929, 246] width 583 height 27
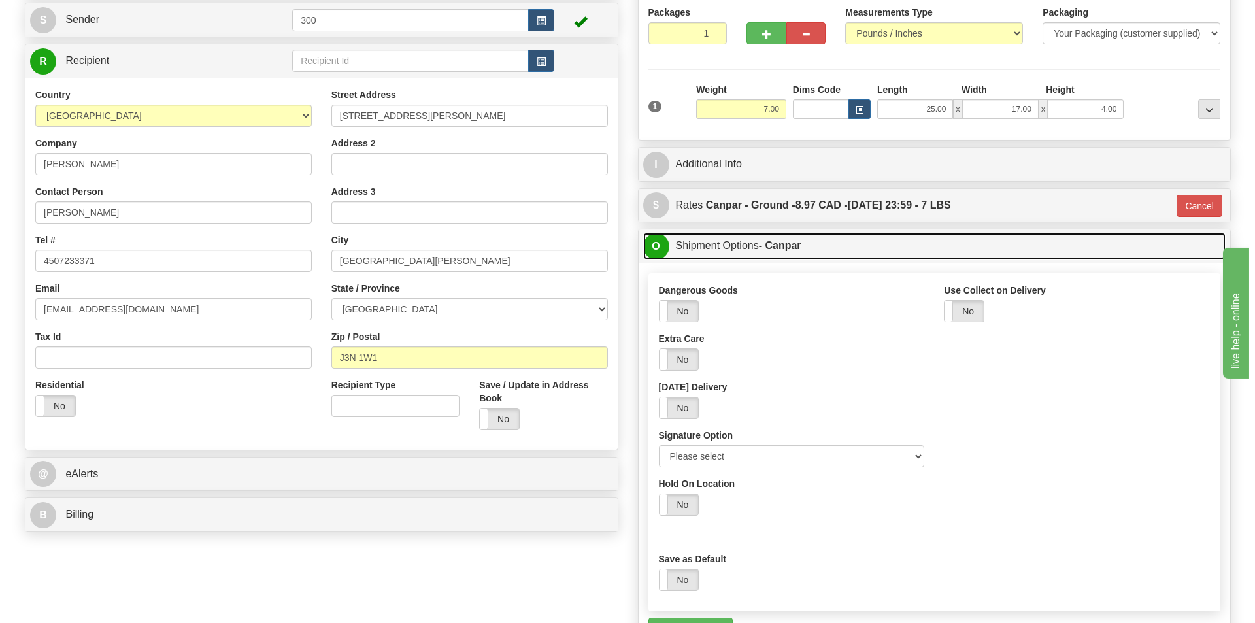
scroll to position [262, 0]
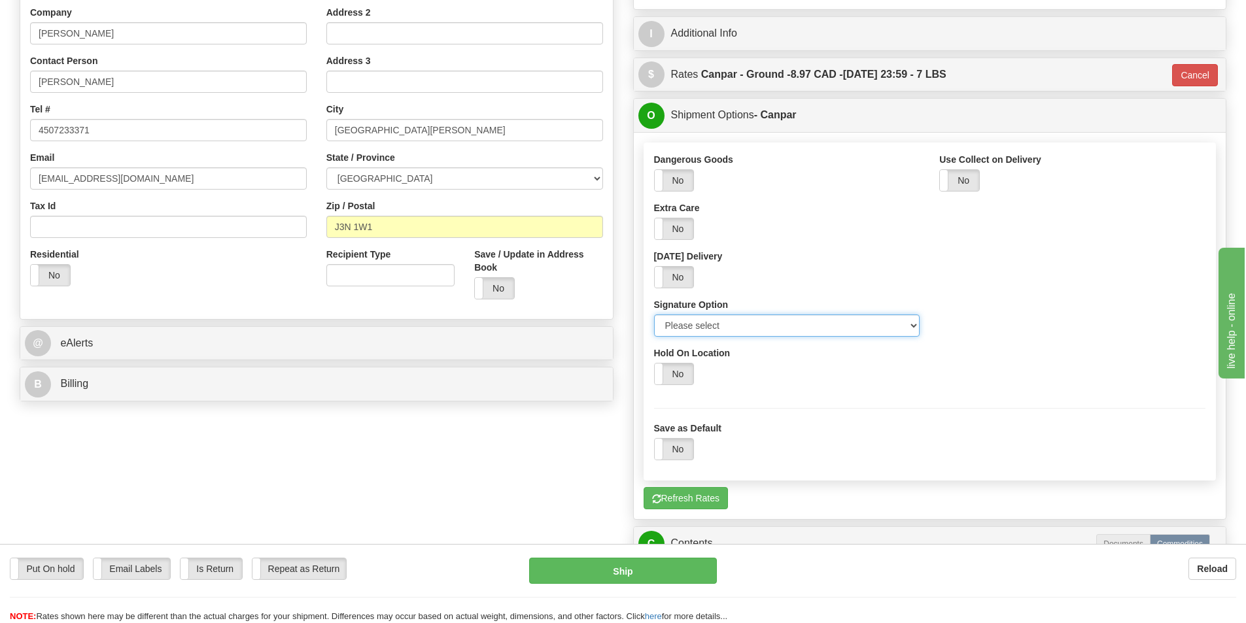
click at [775, 320] on select "Please select No Signature Required Signature Required Adult Signature" at bounding box center [787, 326] width 266 height 22
select select "2"
click at [654, 315] on select "Please select No Signature Required Signature Required Adult Signature" at bounding box center [787, 326] width 266 height 22
click at [685, 570] on button "Ship" at bounding box center [623, 571] width 188 height 26
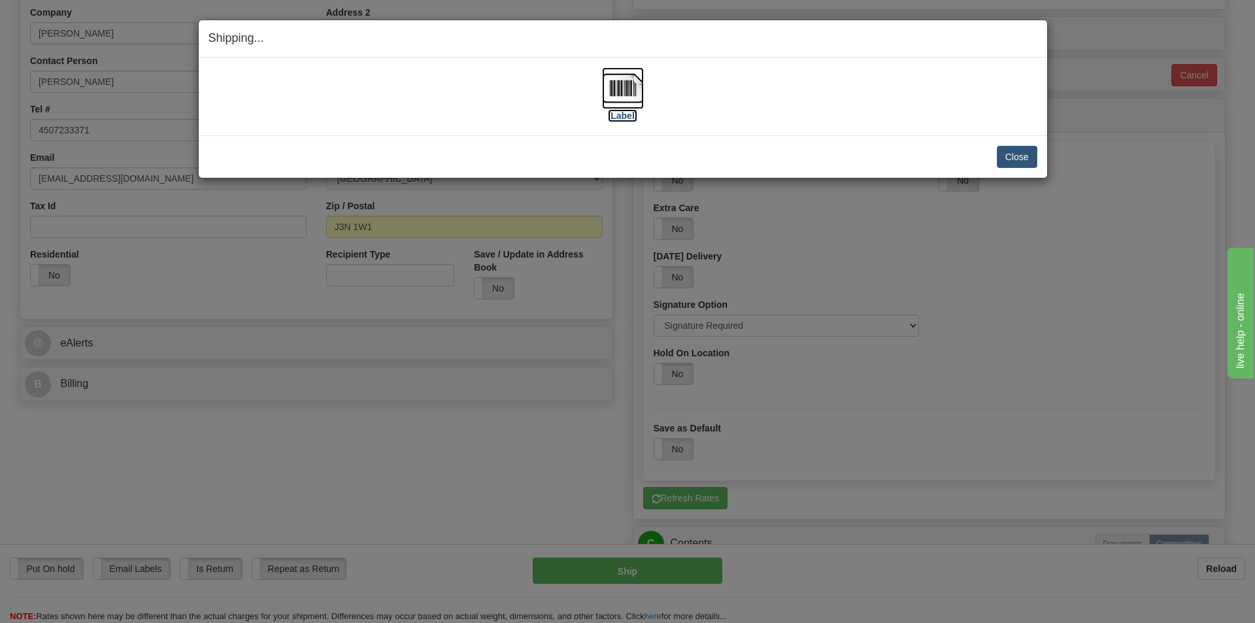
click at [621, 95] on img at bounding box center [623, 88] width 42 height 42
click at [1025, 165] on button "Close" at bounding box center [1017, 157] width 41 height 22
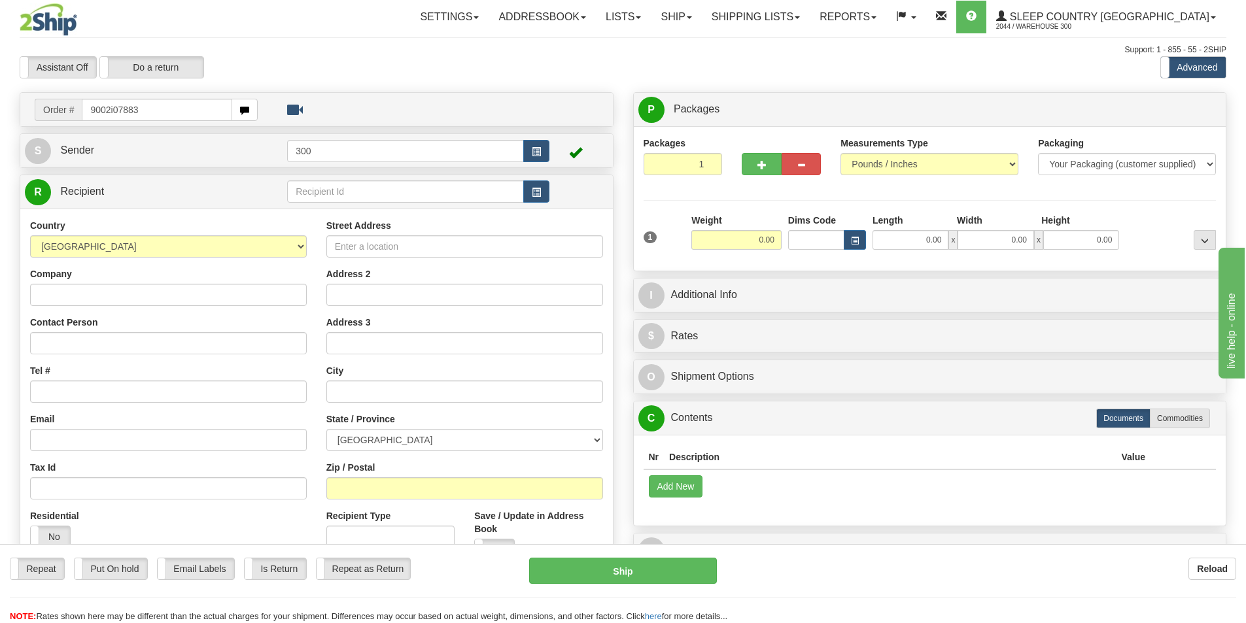
type input "9002i078838"
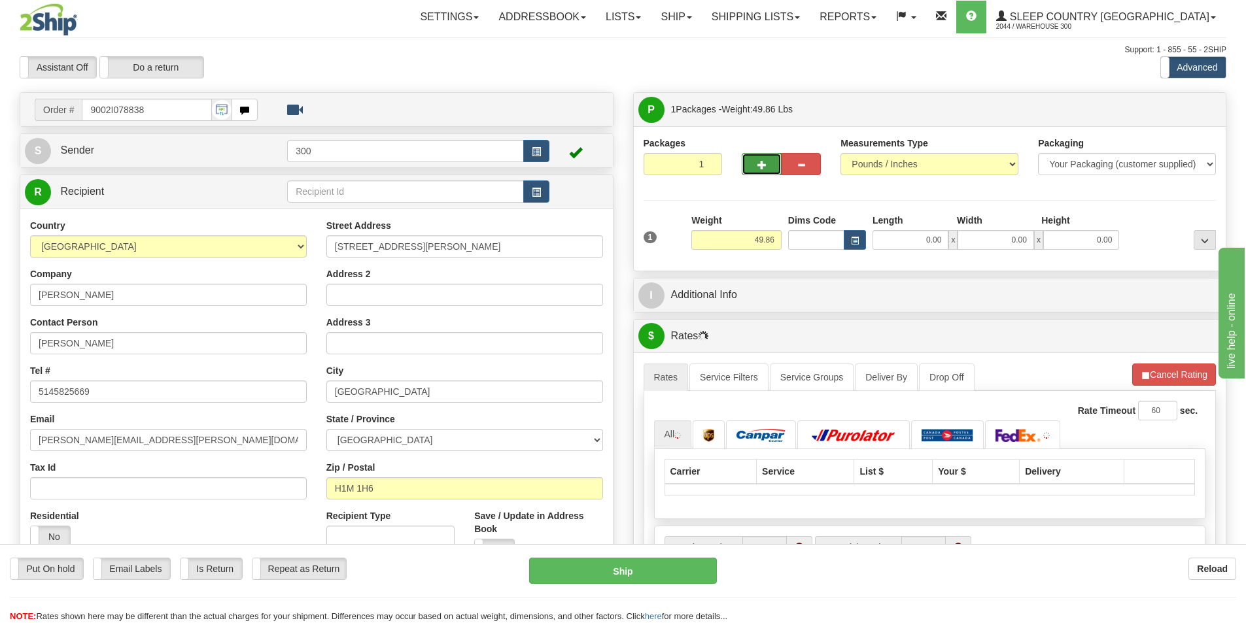
click at [755, 157] on button "button" at bounding box center [761, 164] width 39 height 22
type input "2"
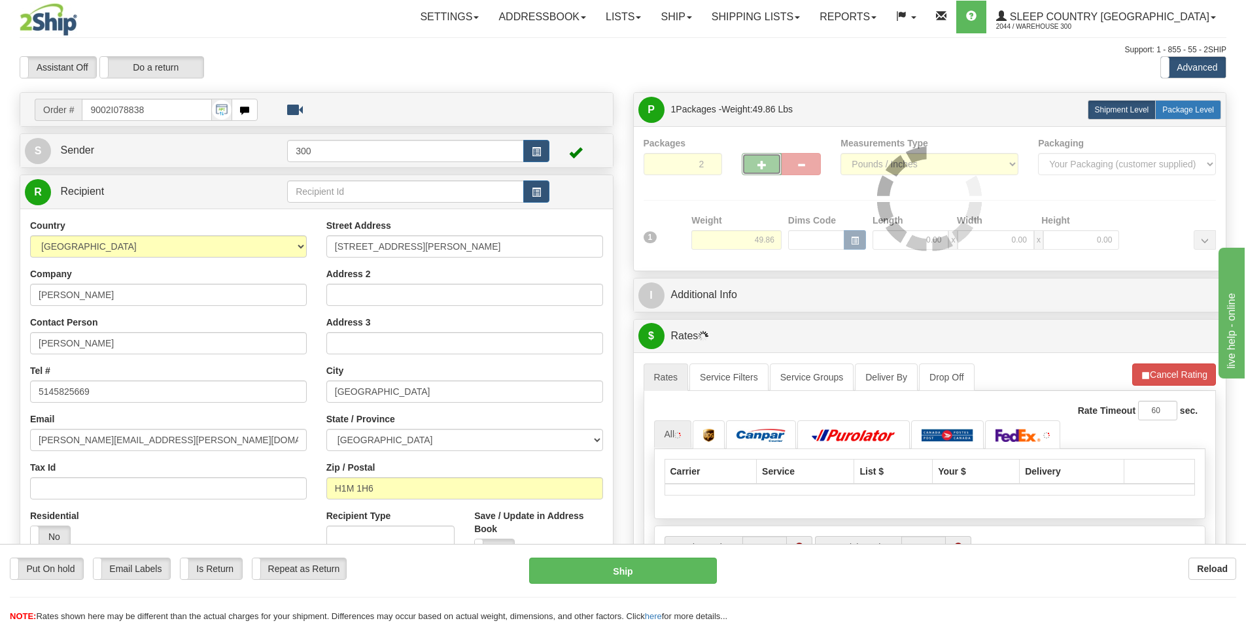
click at [1197, 109] on span "Package Level" at bounding box center [1188, 109] width 52 height 9
radio input "true"
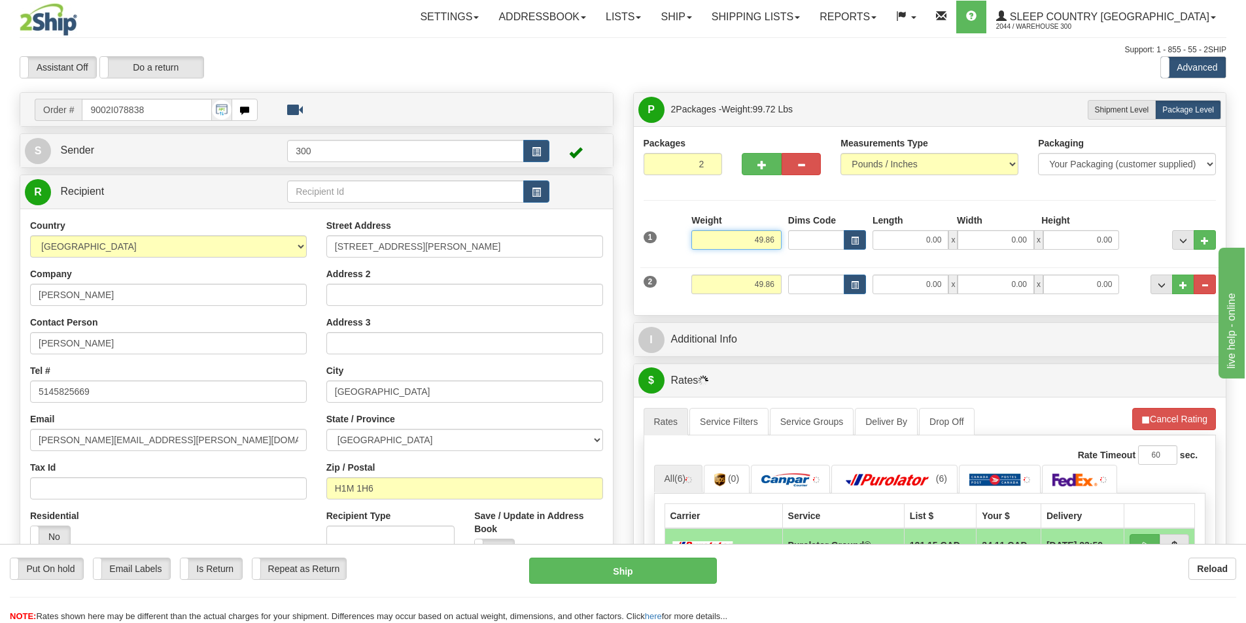
drag, startPoint x: 738, startPoint y: 244, endPoint x: 851, endPoint y: 252, distance: 112.7
click at [851, 252] on div "1 Weight 49.86 Dims Code x x" at bounding box center [929, 237] width 579 height 46
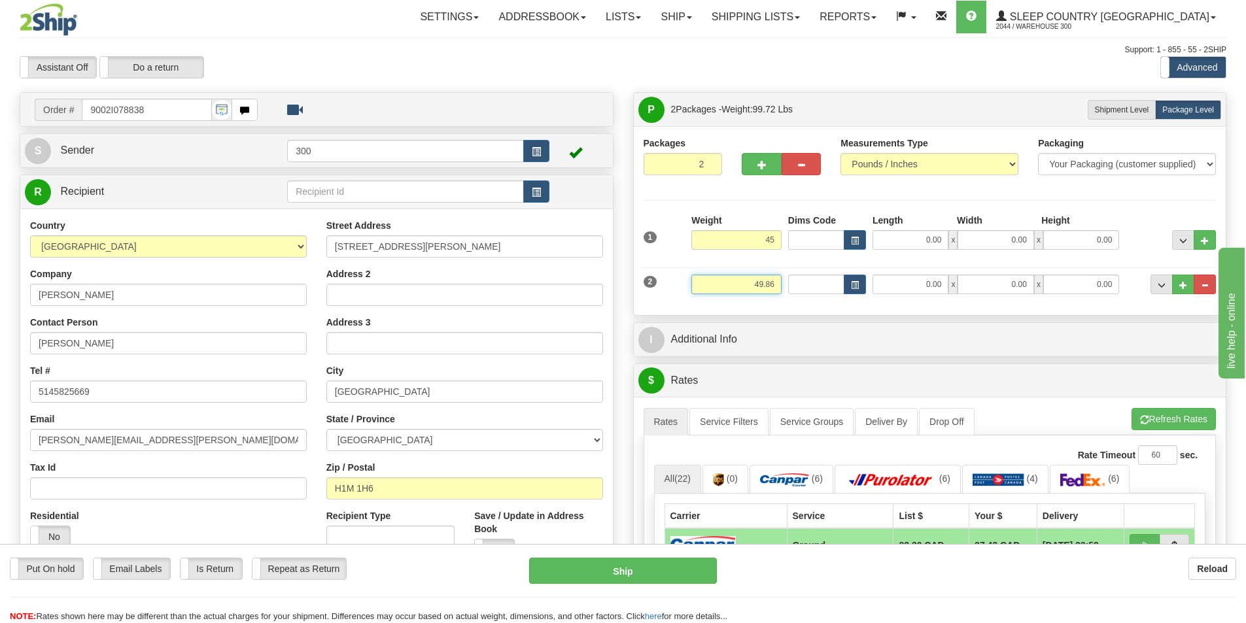
type input "45.00"
click at [771, 282] on input "49.86" at bounding box center [736, 285] width 90 height 20
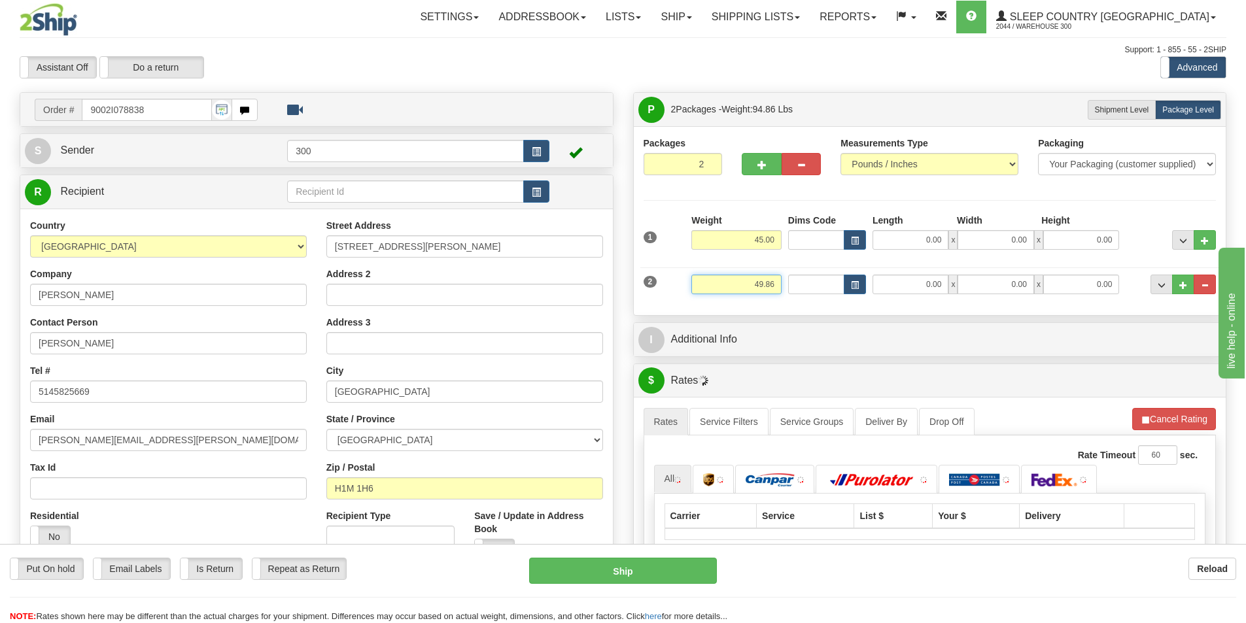
click at [771, 282] on input "49.86" at bounding box center [736, 285] width 90 height 20
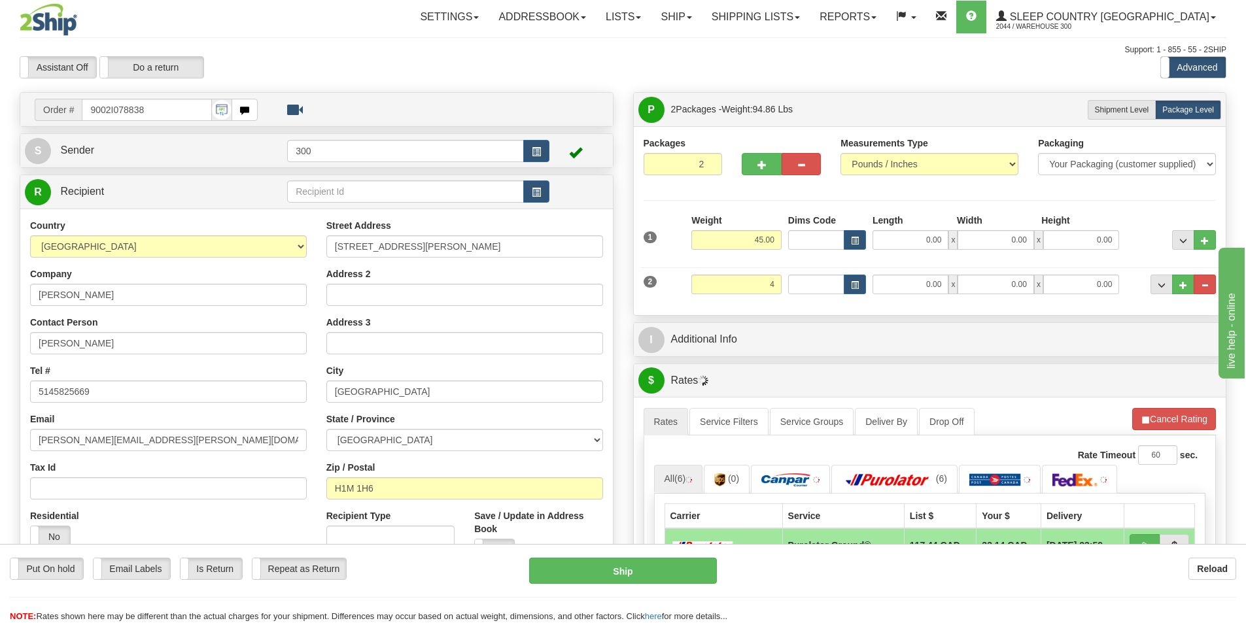
type input "4.00"
click at [240, 31] on div "Settings Shipping Preferences Fields Preferences New Addressbook Recipients" at bounding box center [728, 17] width 995 height 33
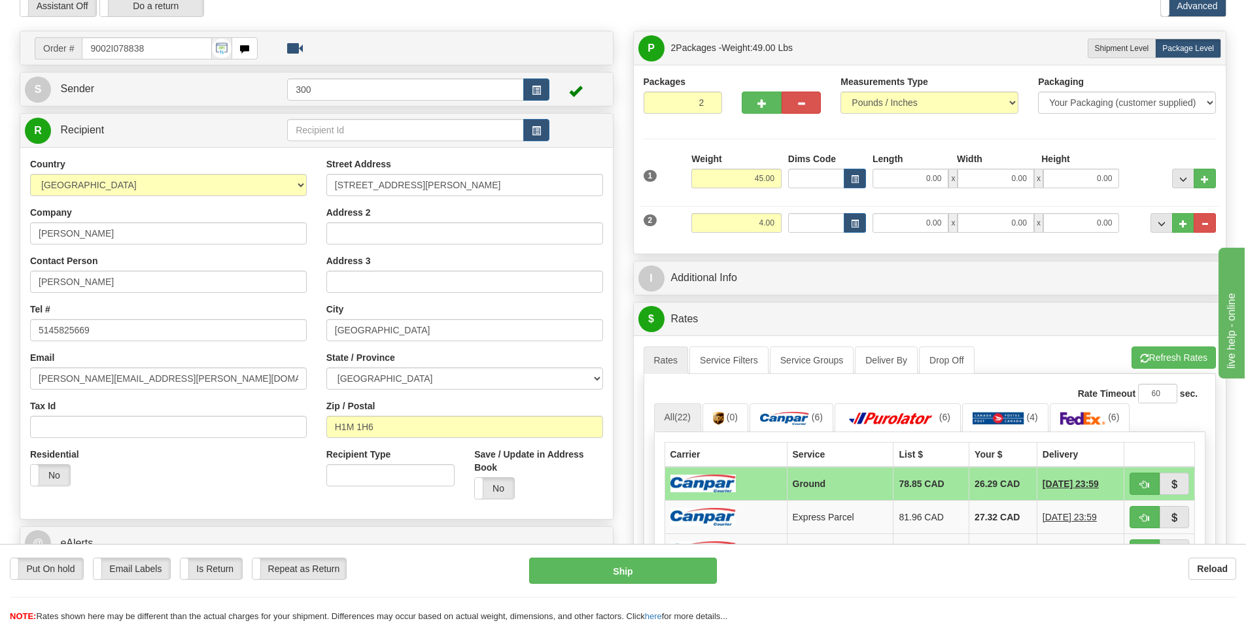
scroll to position [131, 0]
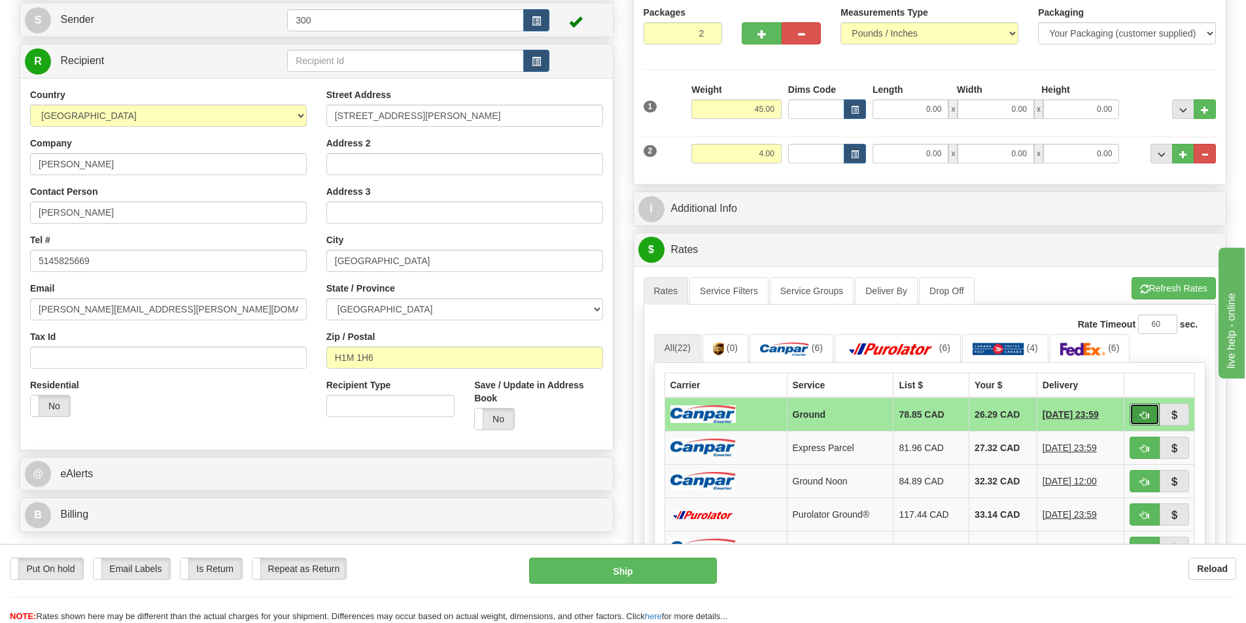
click at [1146, 417] on span "button" at bounding box center [1144, 415] width 9 height 9
type input "1"
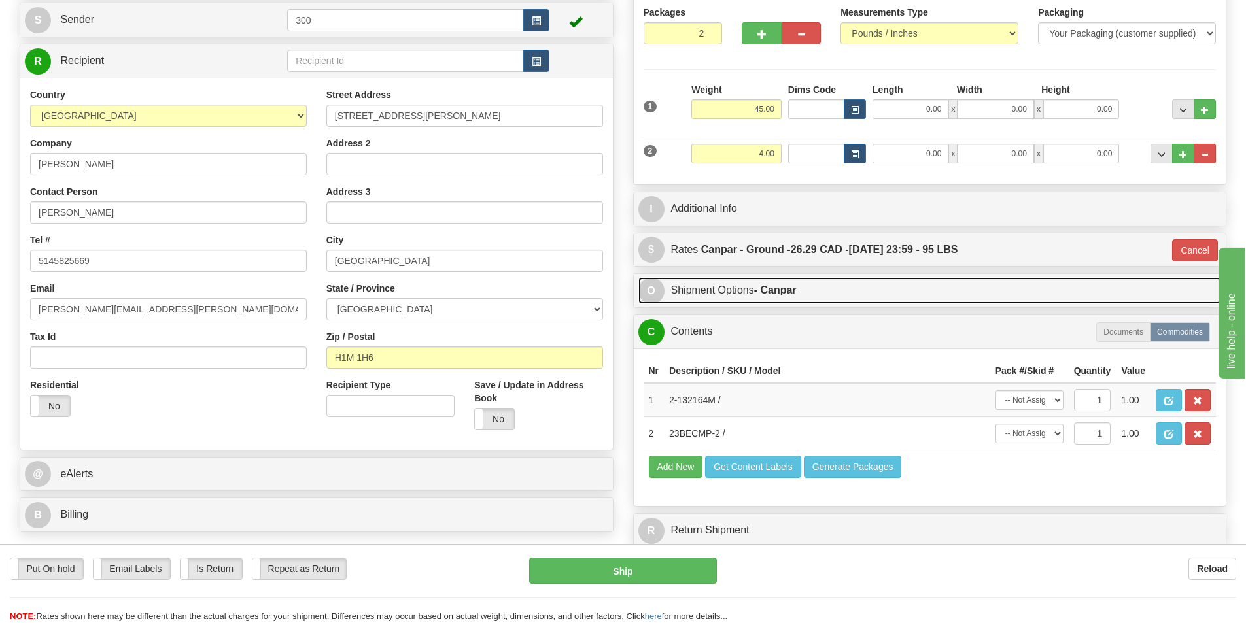
click at [817, 294] on link "O Shipment Options - Canpar" at bounding box center [929, 290] width 583 height 27
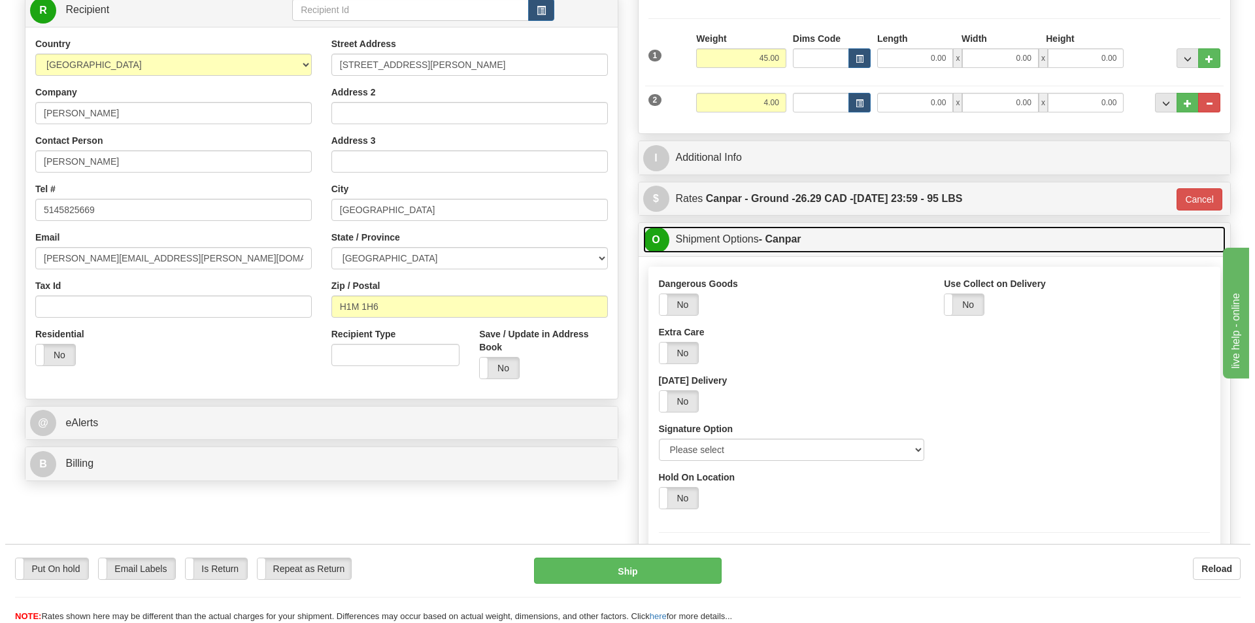
scroll to position [262, 0]
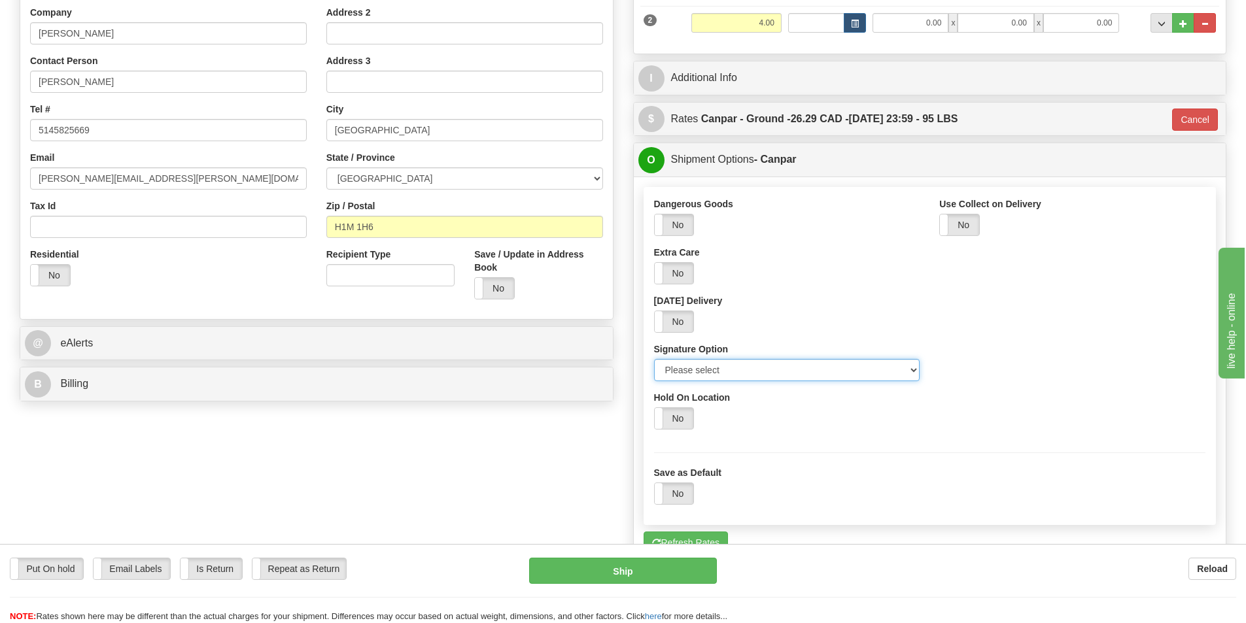
drag, startPoint x: 785, startPoint y: 367, endPoint x: 783, endPoint y: 381, distance: 13.2
click at [785, 367] on select "Please select No Signature Required Signature Required Adult Signature" at bounding box center [787, 370] width 266 height 22
select select "2"
click at [654, 359] on select "Please select No Signature Required Signature Required Adult Signature" at bounding box center [787, 370] width 266 height 22
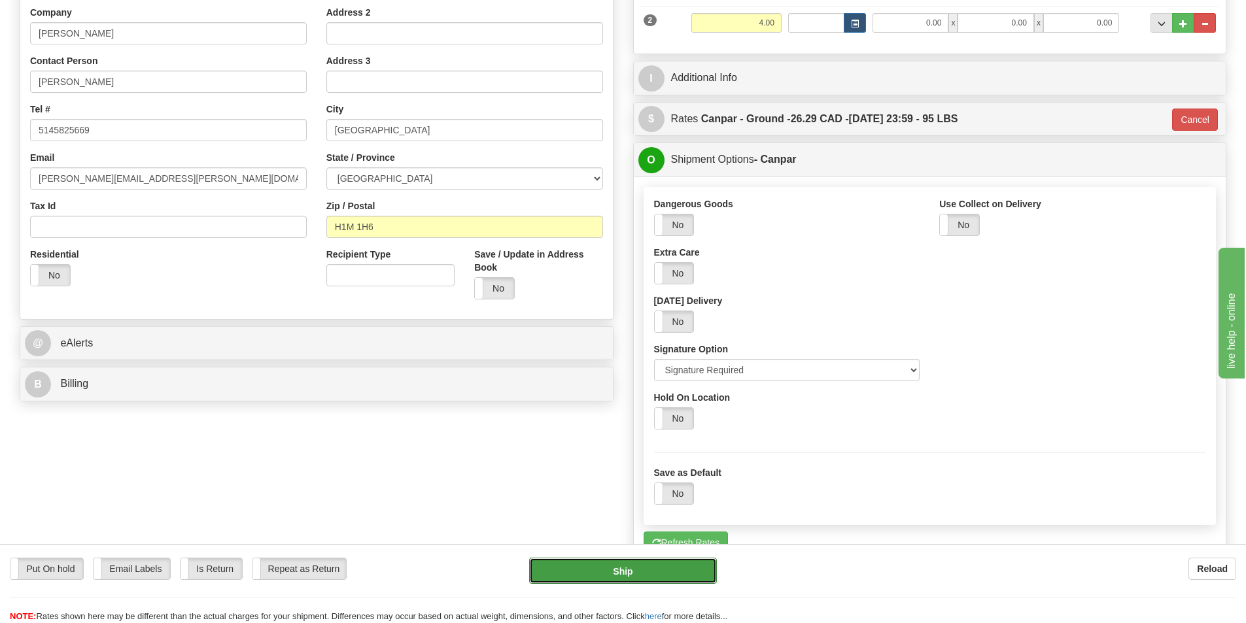
click at [663, 570] on button "Ship" at bounding box center [623, 571] width 188 height 26
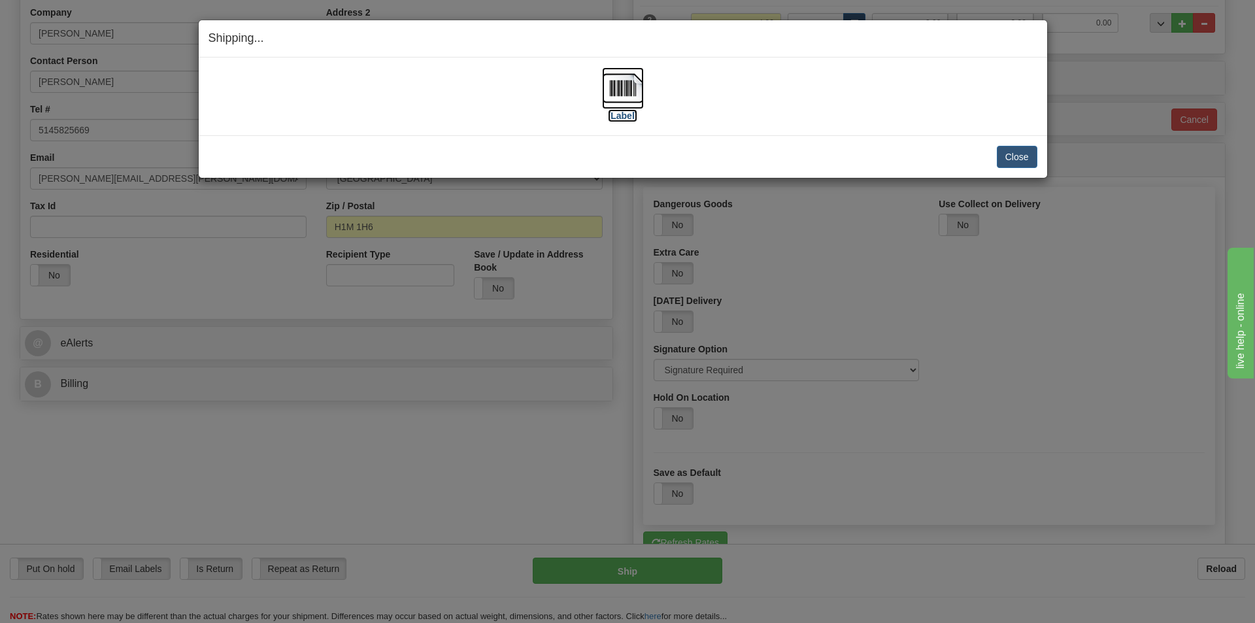
click at [620, 88] on img at bounding box center [623, 88] width 42 height 42
click at [1020, 163] on button "Close" at bounding box center [1017, 157] width 41 height 22
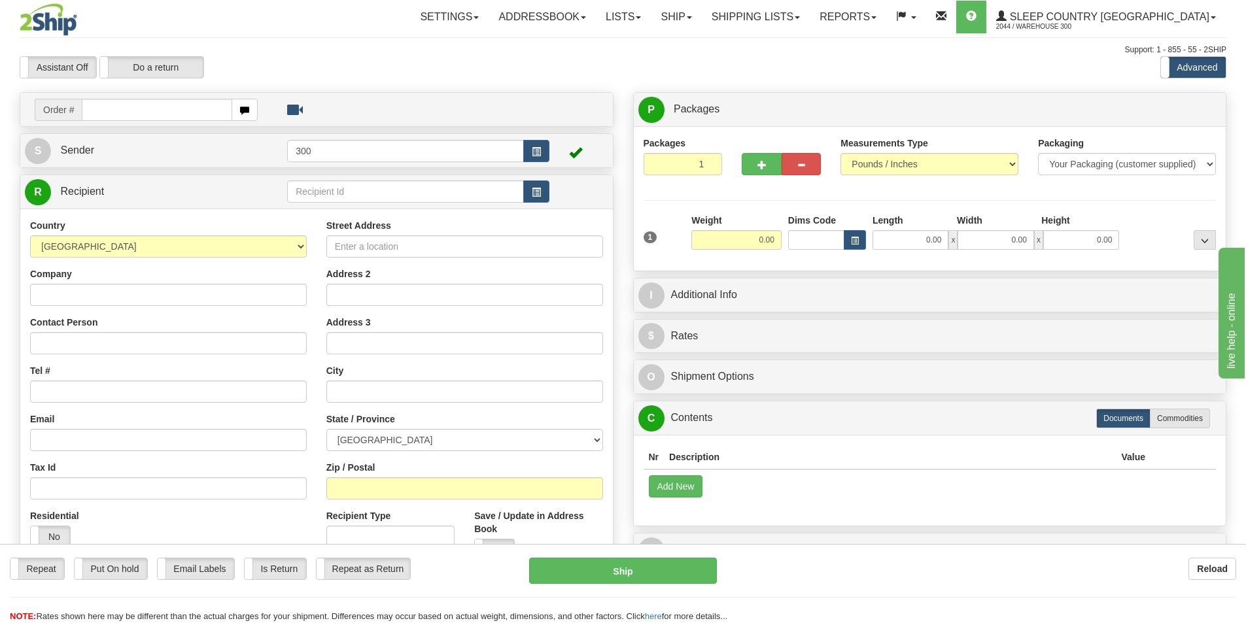
click at [116, 101] on input "text" at bounding box center [157, 110] width 150 height 22
type input "9002i079170"
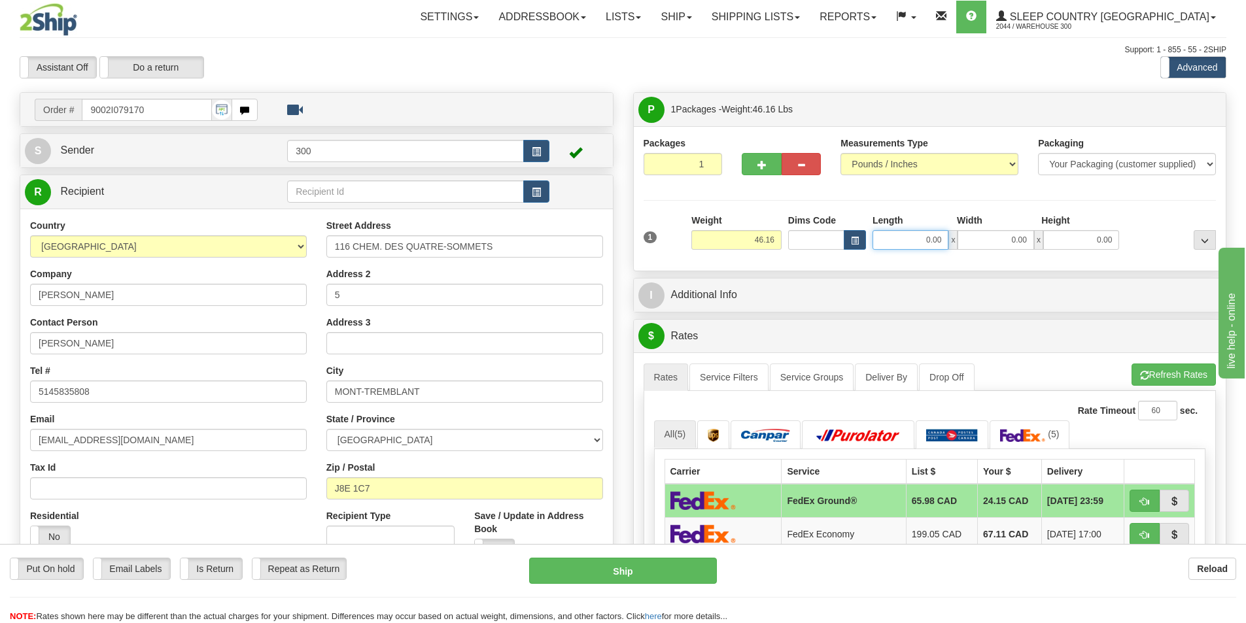
click at [892, 239] on input "0.00" at bounding box center [910, 240] width 76 height 20
type input "17.00"
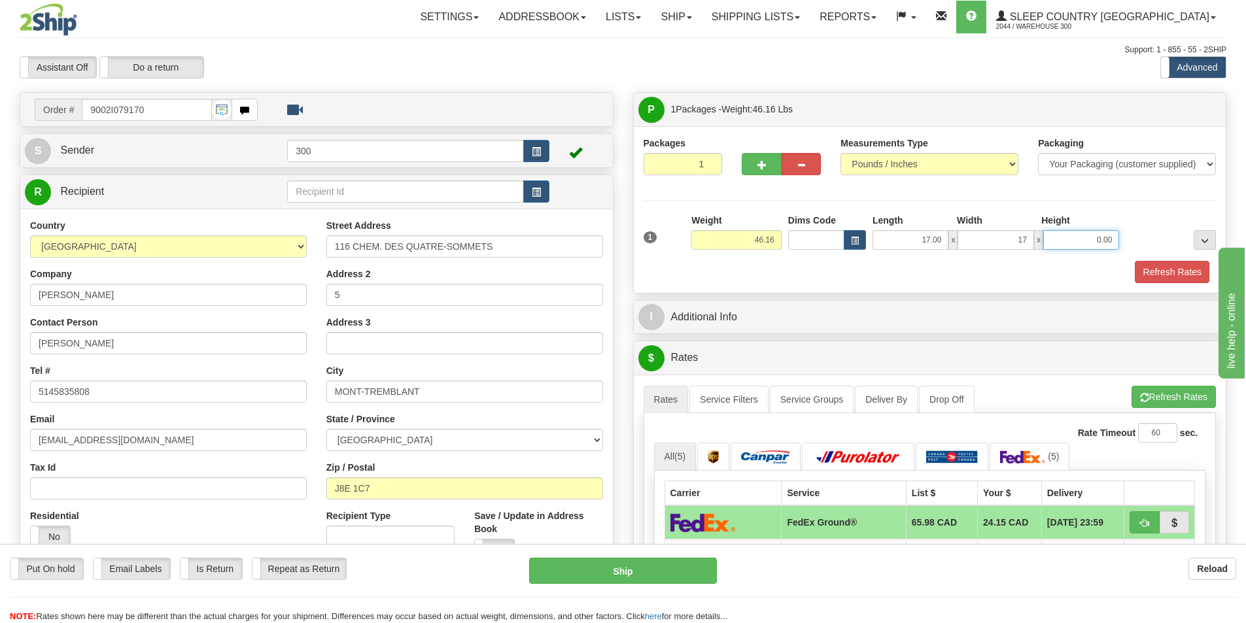
type input "17.00"
type input "42.00"
click at [1147, 276] on button "Refresh Rates" at bounding box center [1171, 272] width 75 height 22
